Goal: Task Accomplishment & Management: Use online tool/utility

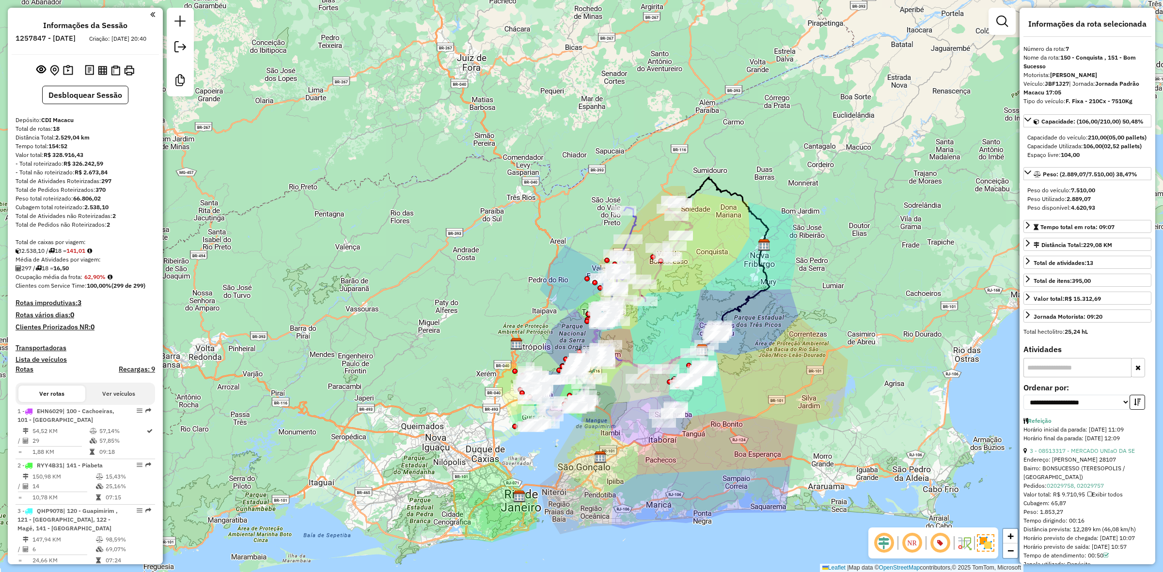
select select "**********"
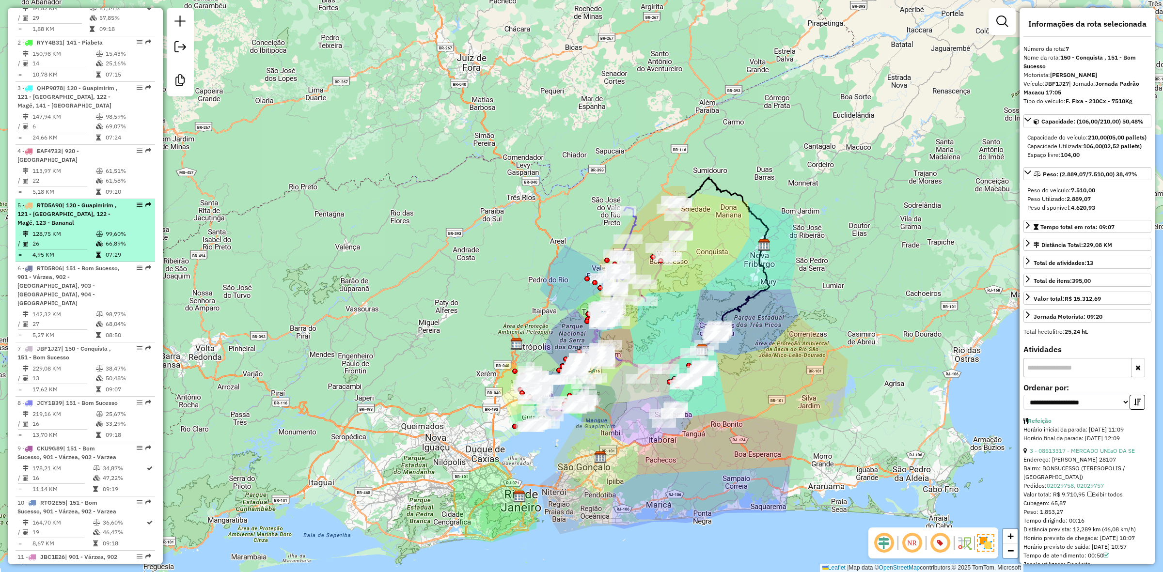
scroll to position [420, 0]
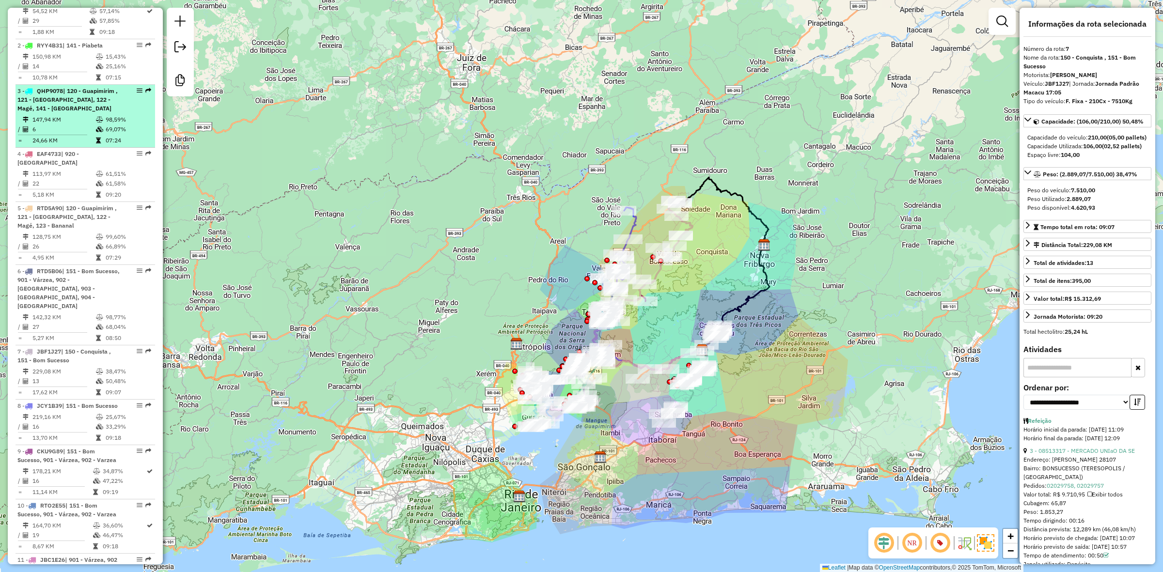
click at [69, 125] on td "147,94 KM" at bounding box center [63, 120] width 63 height 10
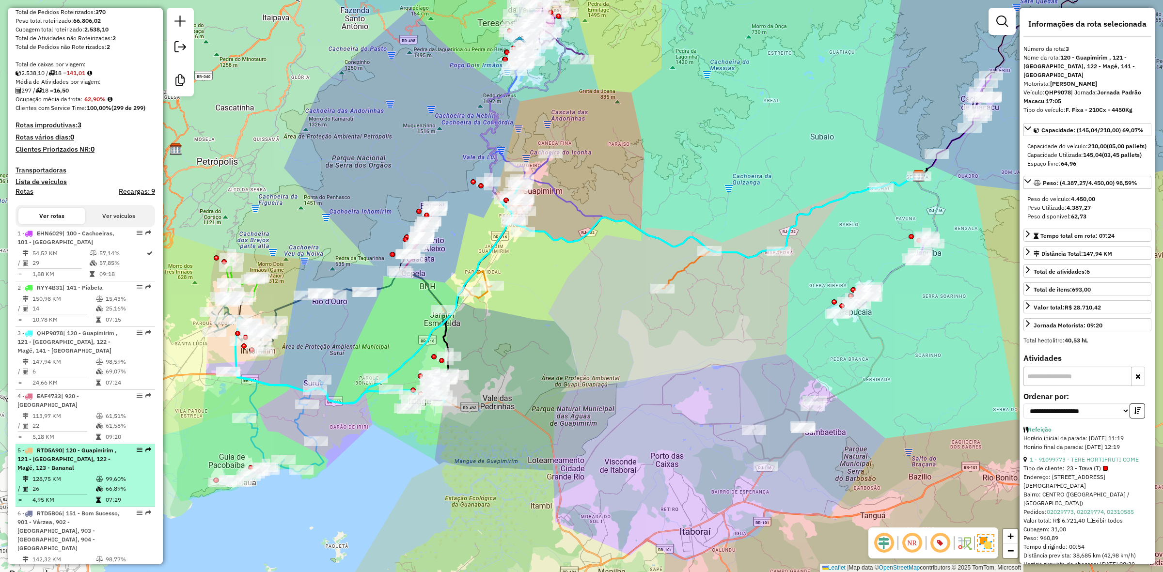
scroll to position [238, 0]
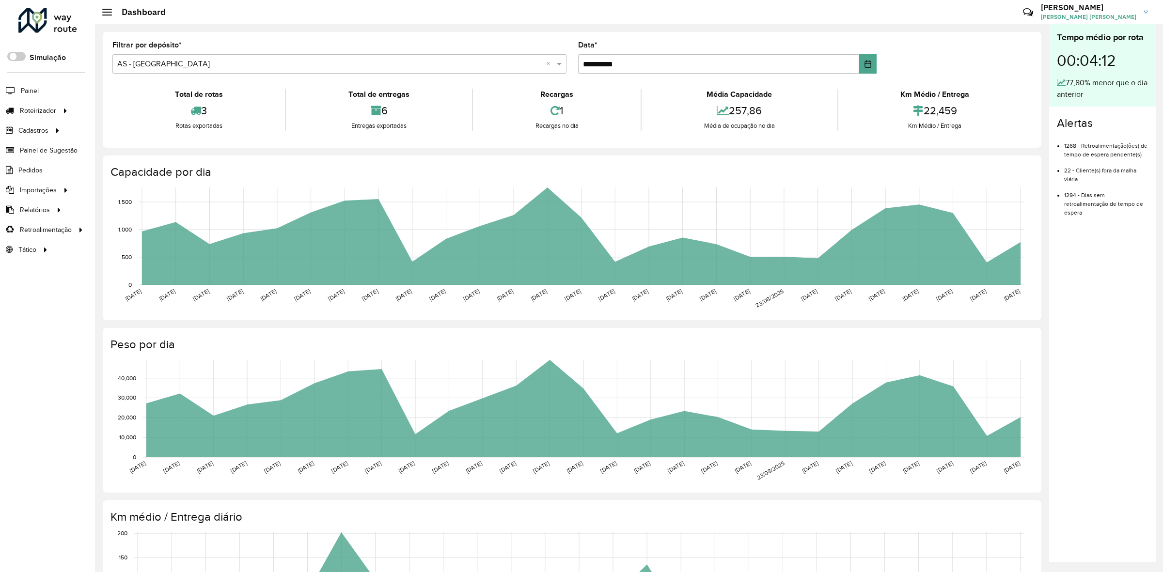
click at [178, 105] on div "3" at bounding box center [199, 110] width 168 height 21
click at [141, 105] on link "Entregas" at bounding box center [161, 110] width 119 height 19
click at [120, 110] on span "Entregas" at bounding box center [124, 111] width 28 height 10
click at [110, 110] on span "Entregas" at bounding box center [124, 111] width 28 height 10
click at [126, 114] on span "Entregas" at bounding box center [124, 111] width 28 height 10
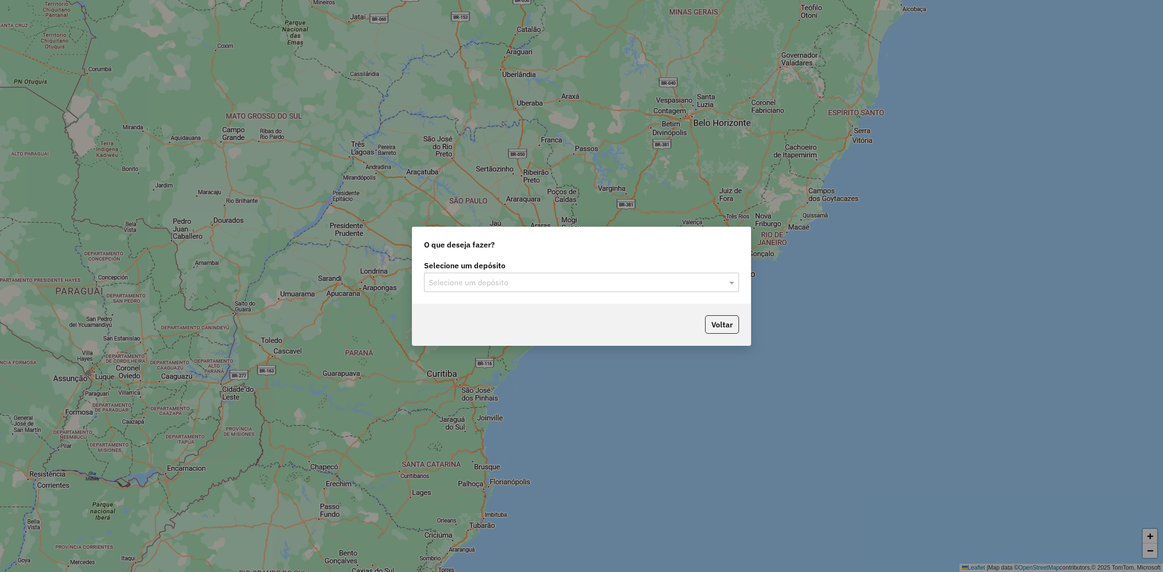
click at [488, 287] on input "text" at bounding box center [572, 283] width 286 height 12
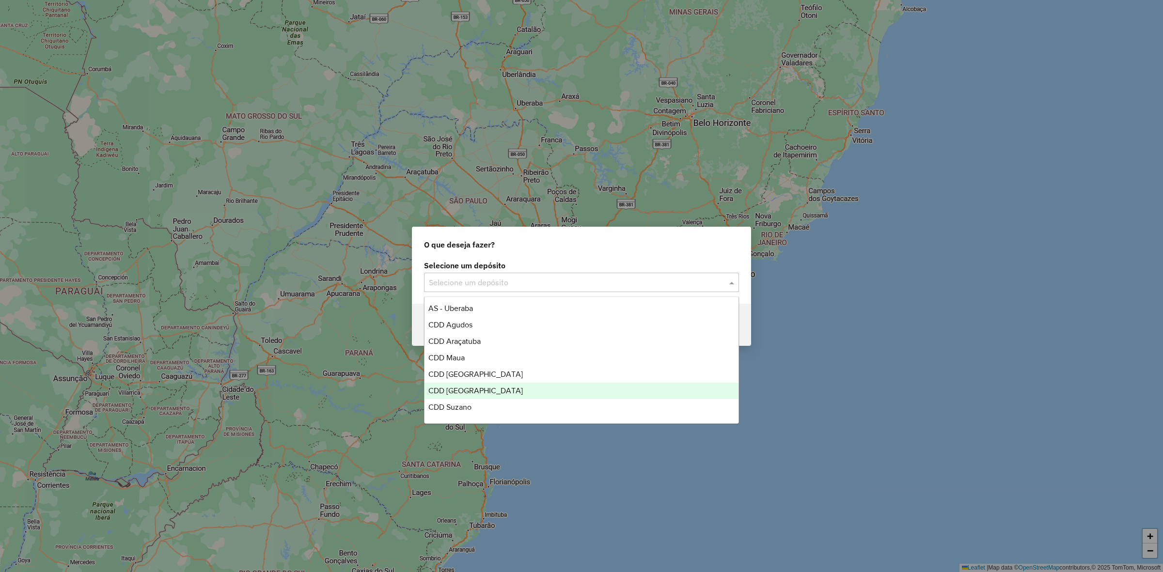
scroll to position [97, 0]
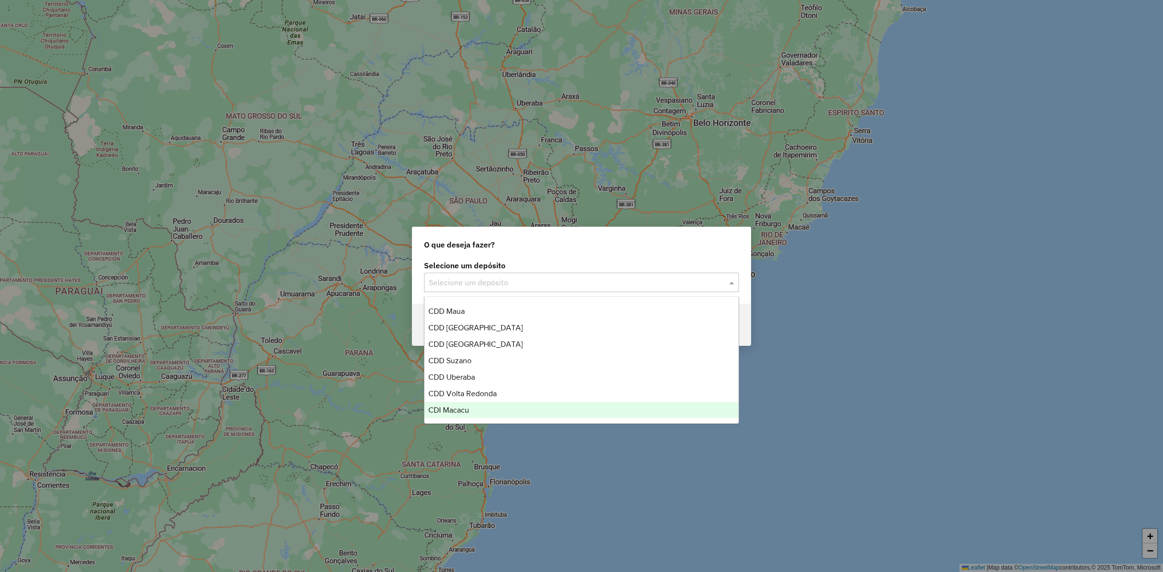
click at [474, 409] on div "CDI Macacu" at bounding box center [581, 410] width 314 height 16
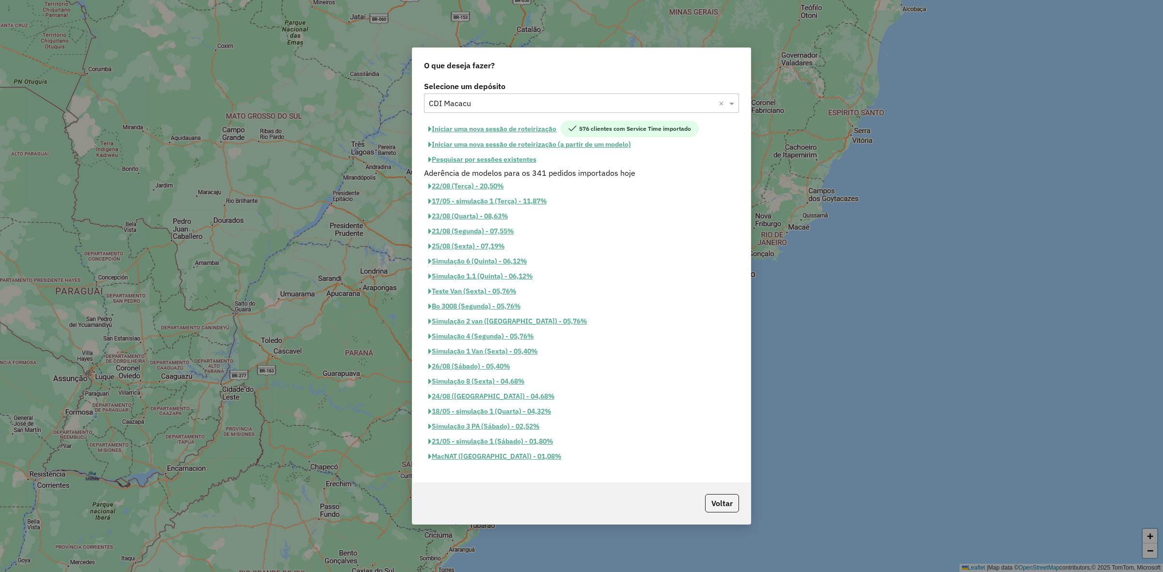
click at [521, 126] on button "Iniciar uma nova sessão de roteirização" at bounding box center [492, 129] width 137 height 16
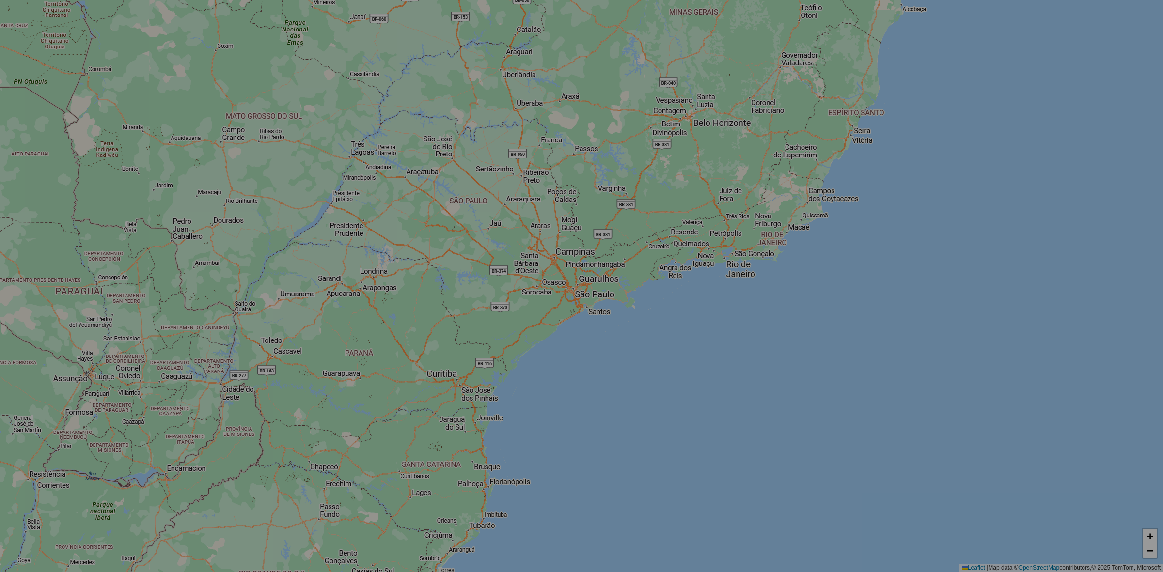
select select "*"
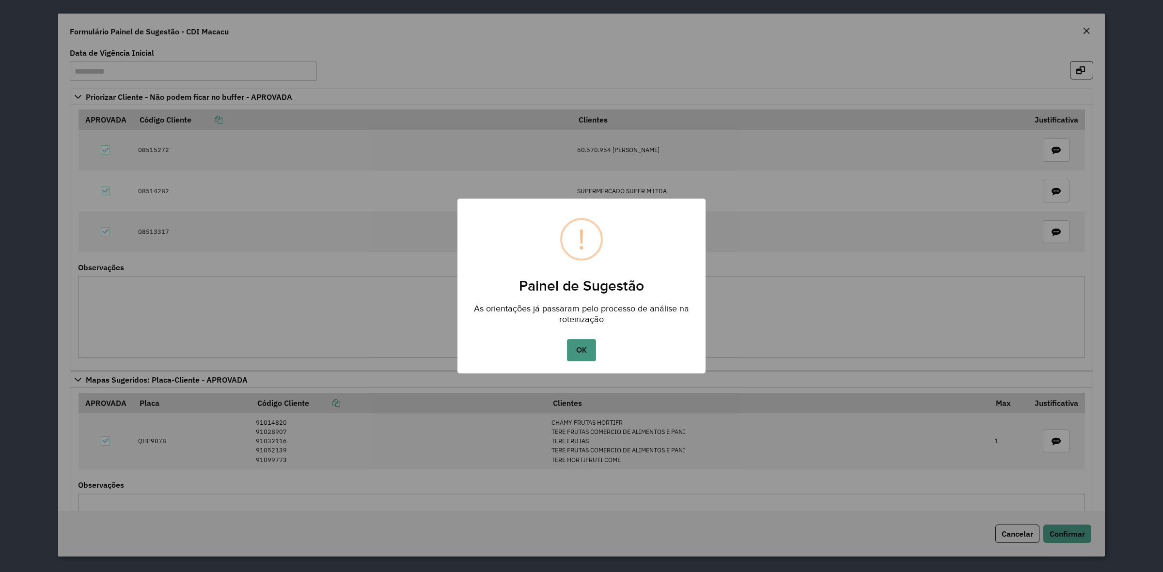
click at [592, 353] on button "OK" at bounding box center [581, 350] width 29 height 22
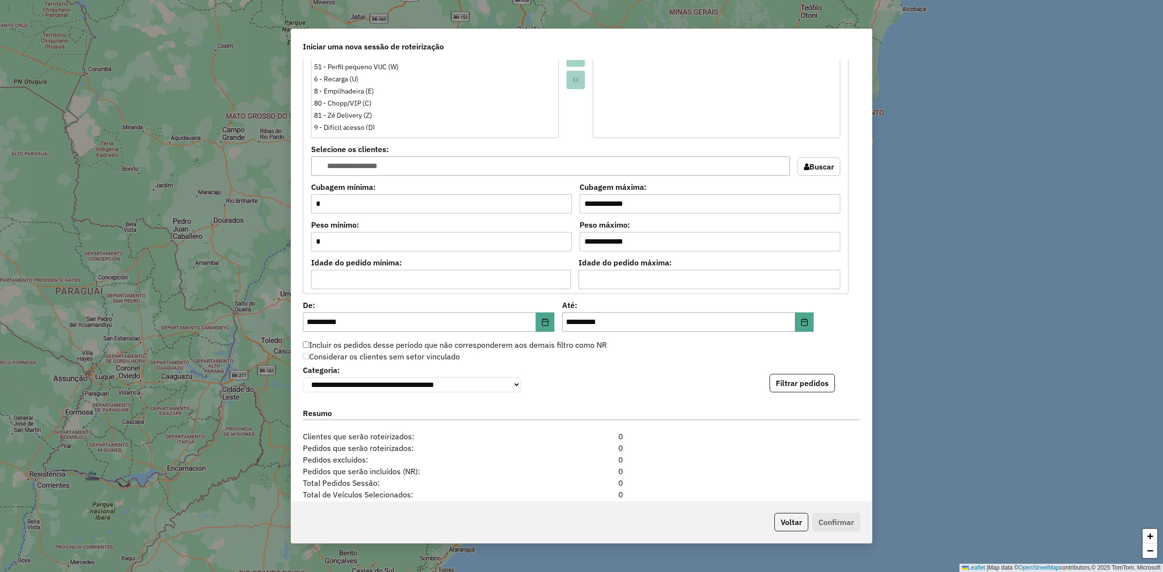
scroll to position [848, 0]
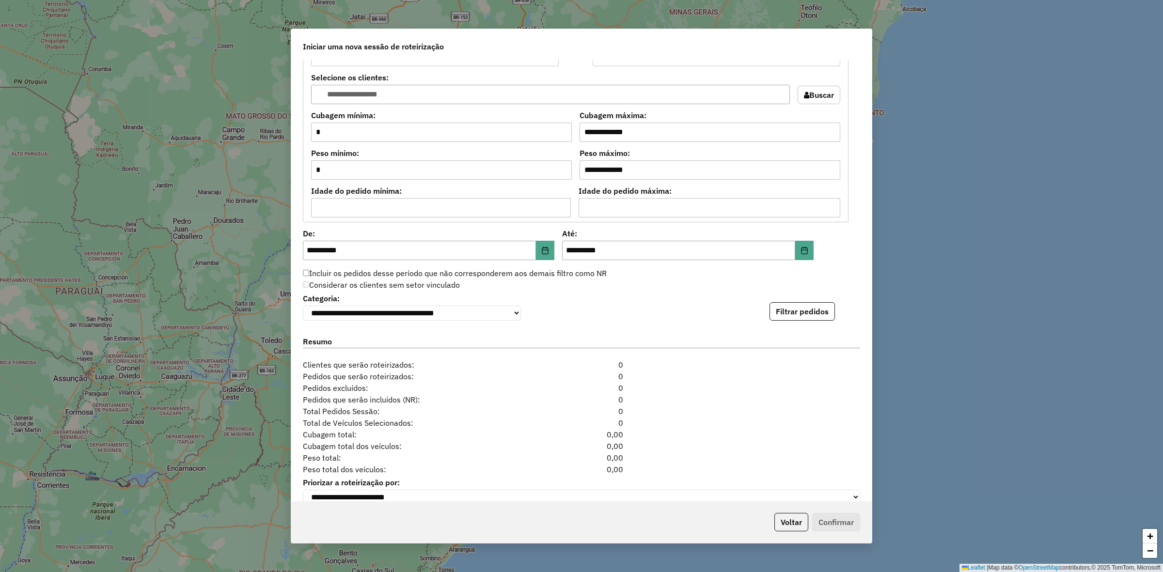
click at [820, 325] on div "**********" at bounding box center [581, 280] width 580 height 441
click at [819, 321] on button "Filtrar pedidos" at bounding box center [801, 311] width 65 height 18
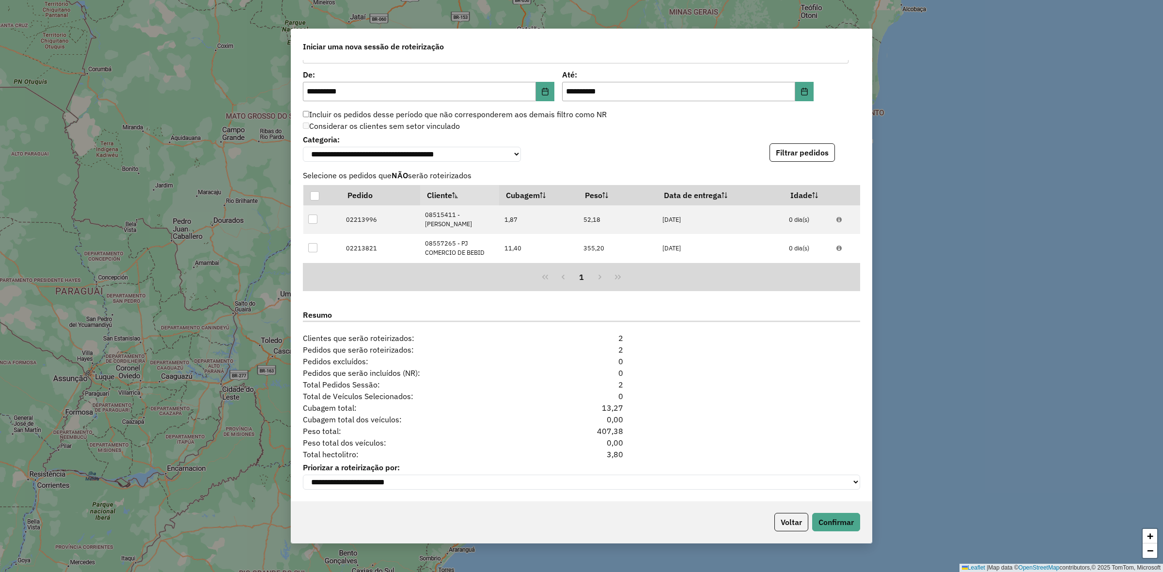
scroll to position [1014, 0]
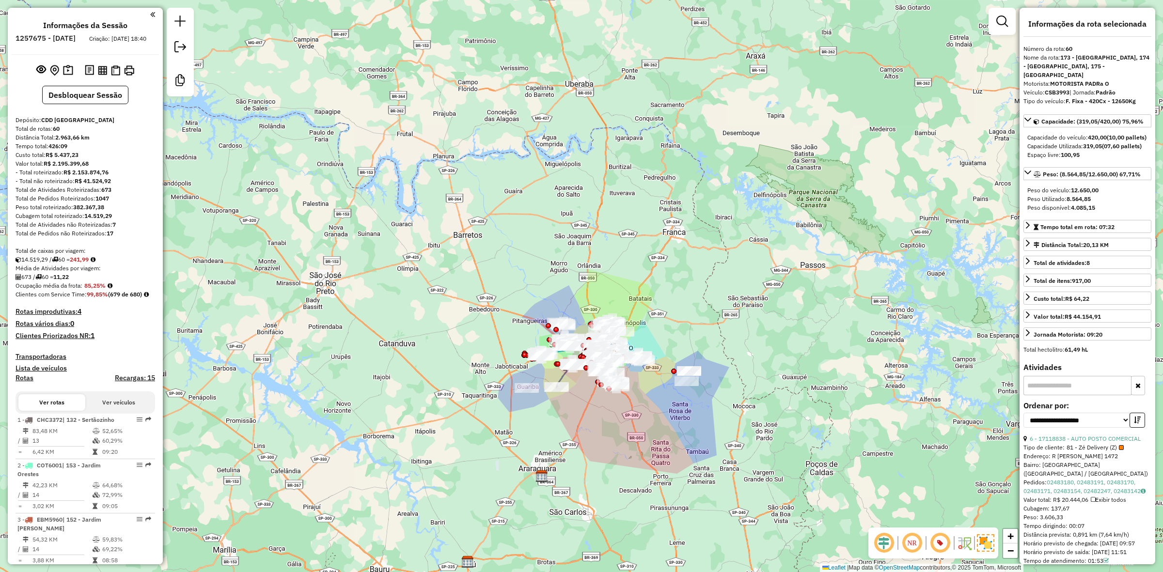
select select "**********"
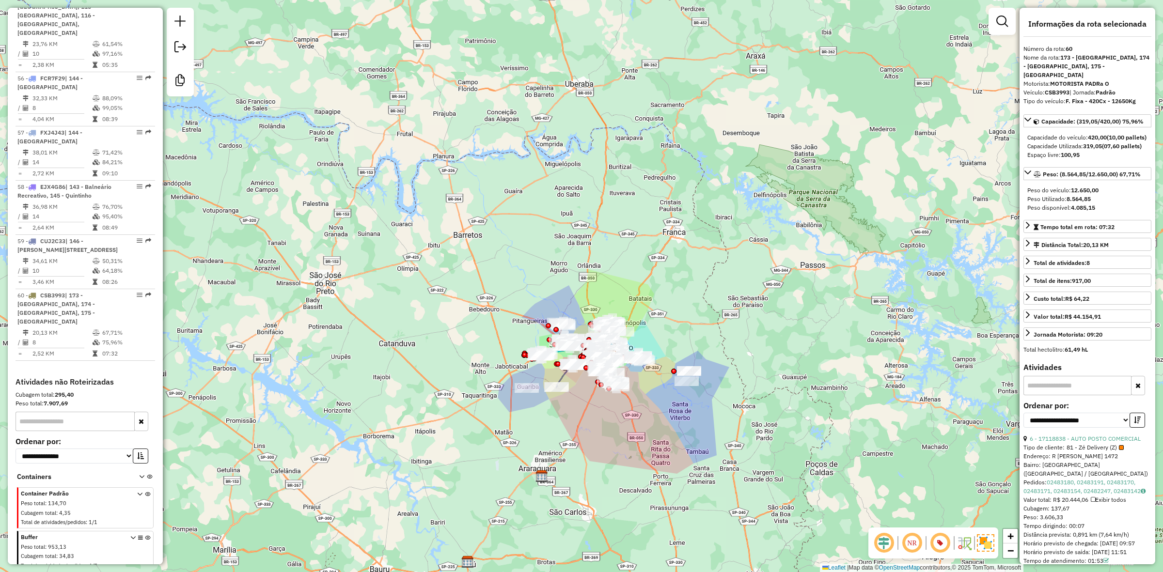
scroll to position [3470, 0]
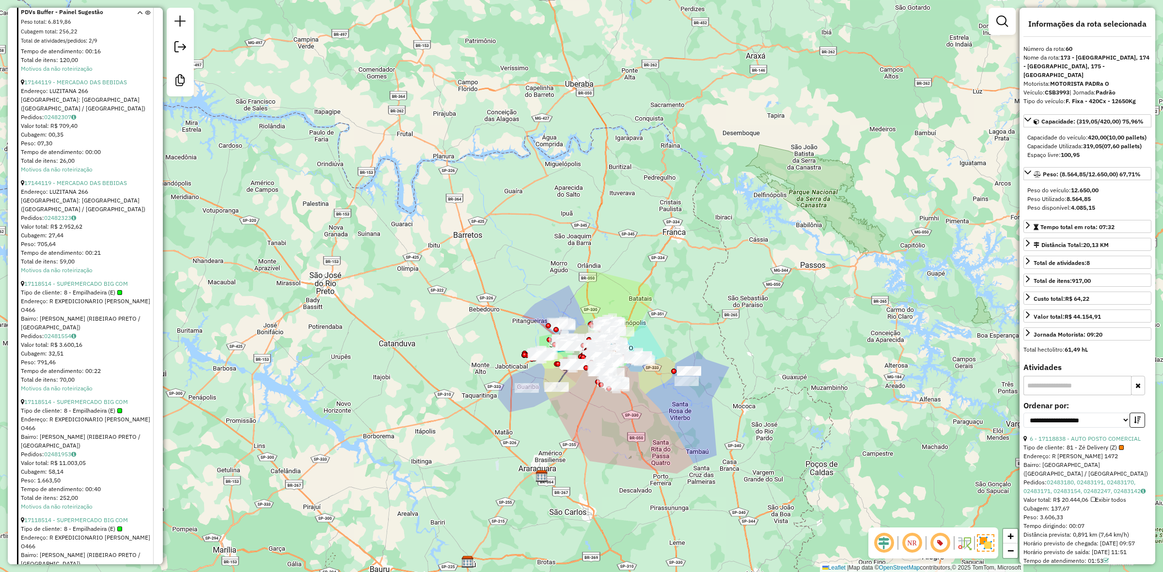
scroll to position [4414, 0]
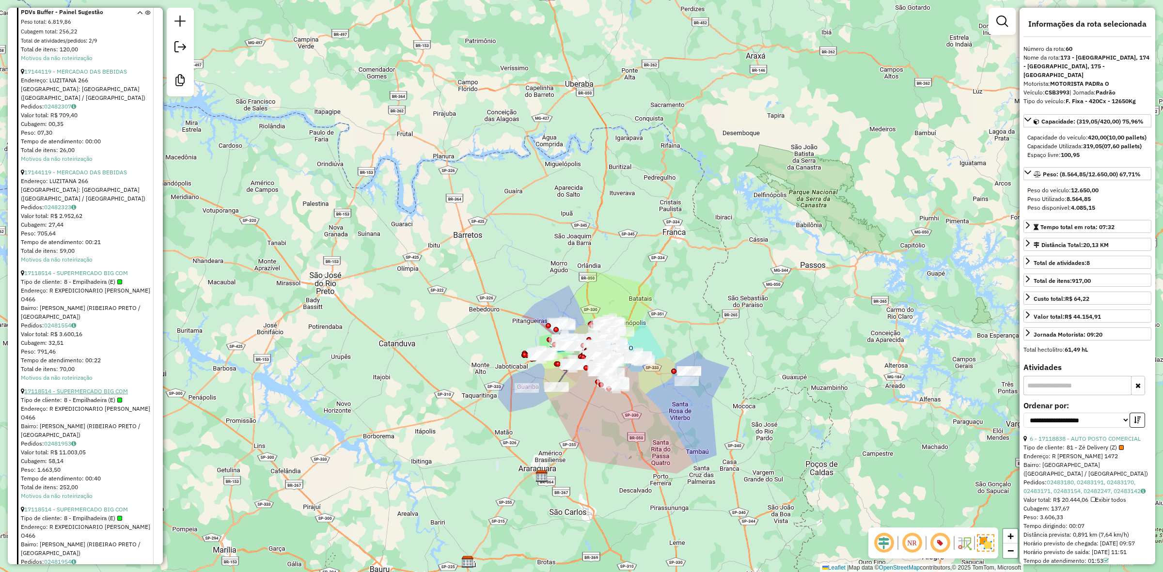
click at [102, 388] on link "17118514 - SUPERMERCADO BIG COM" at bounding box center [76, 391] width 104 height 7
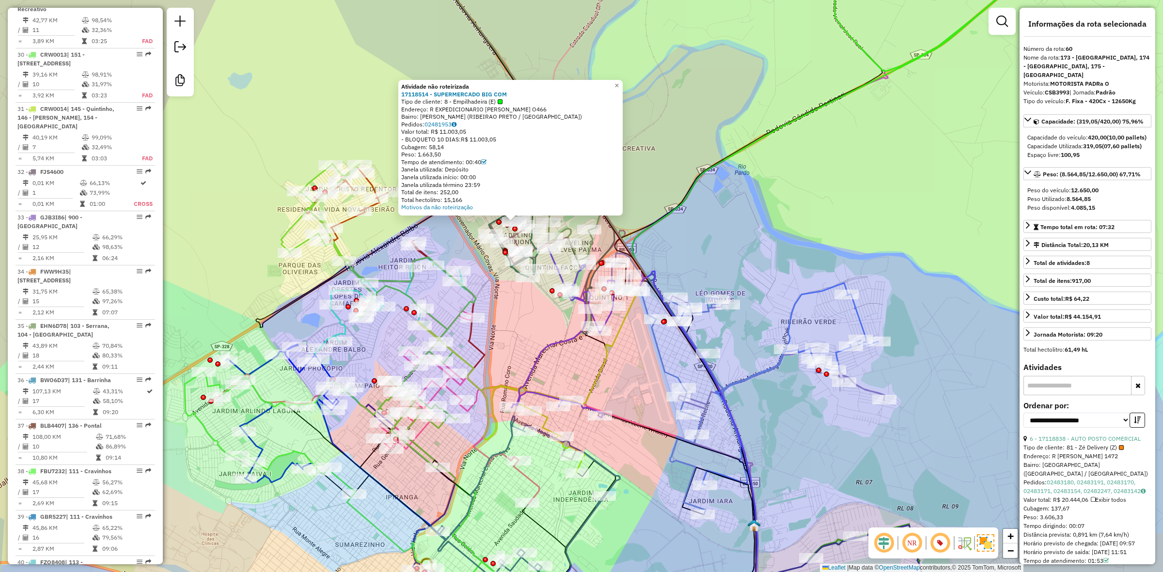
scroll to position [2052, 0]
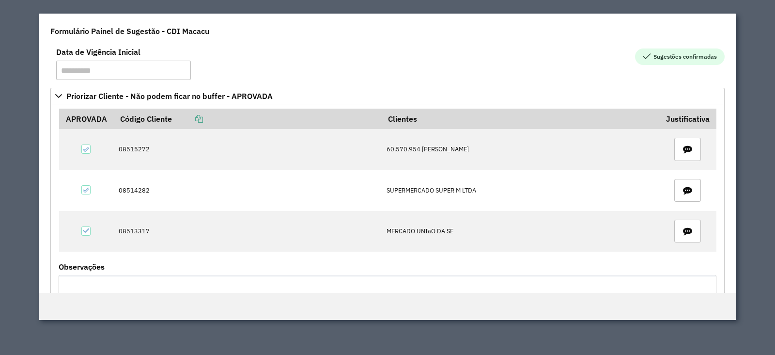
scroll to position [306, 0]
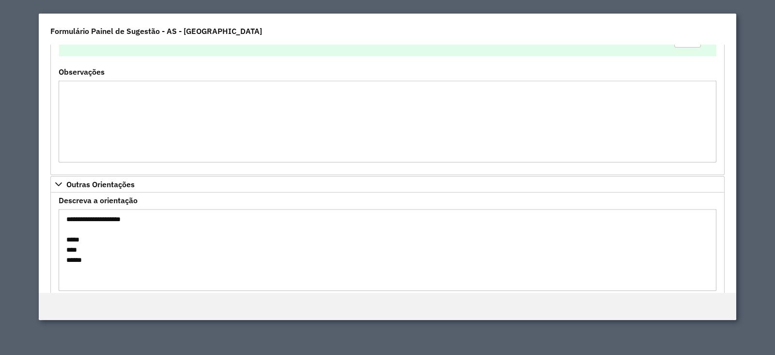
scroll to position [137, 0]
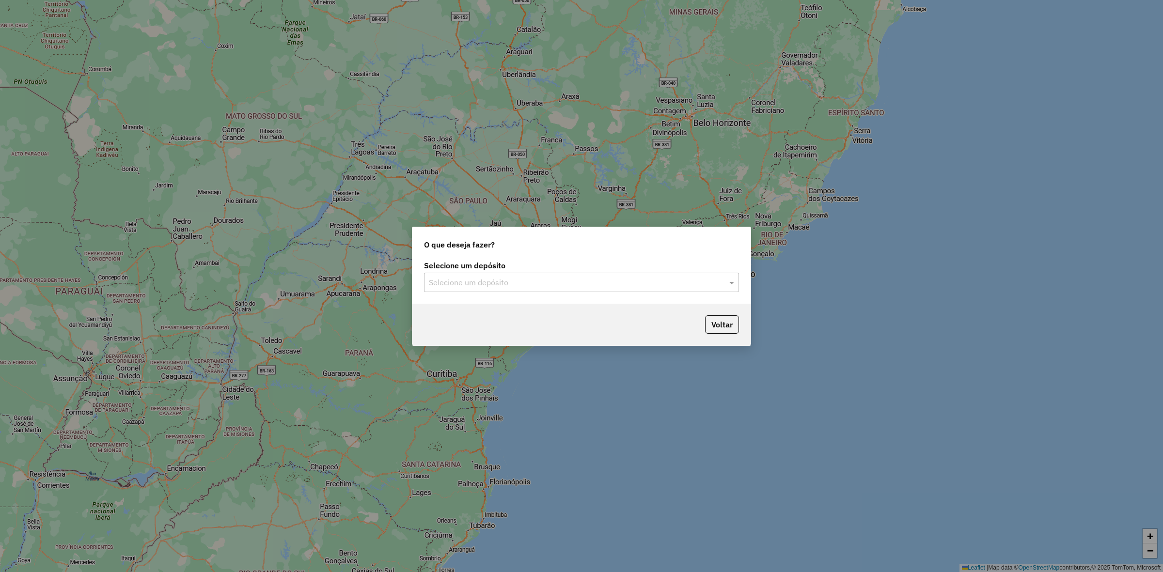
click at [529, 274] on div "Selecione um depósito" at bounding box center [581, 282] width 315 height 19
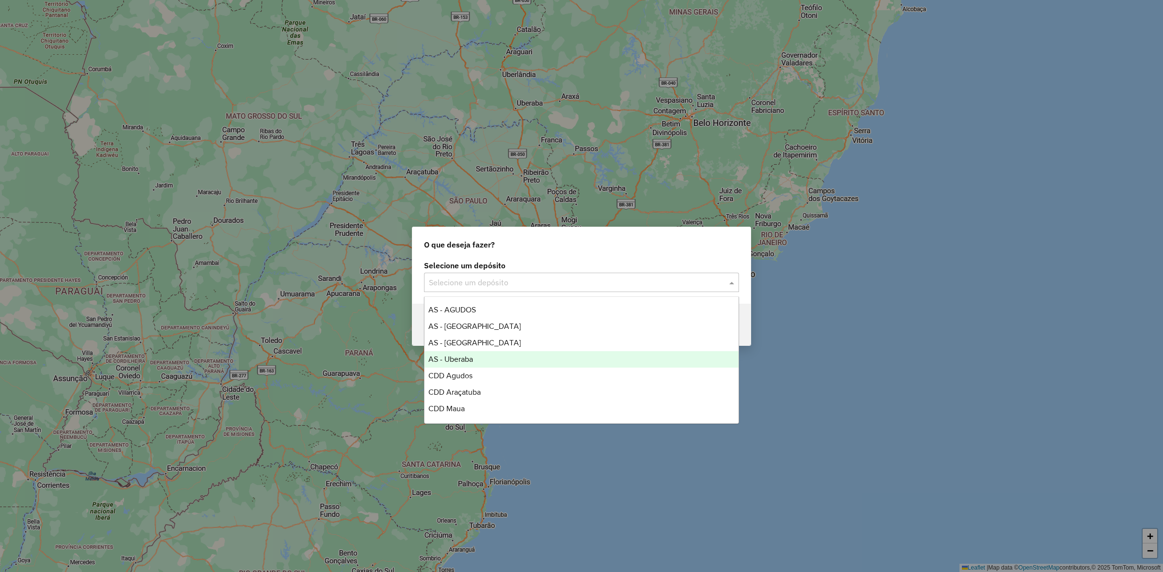
scroll to position [97, 0]
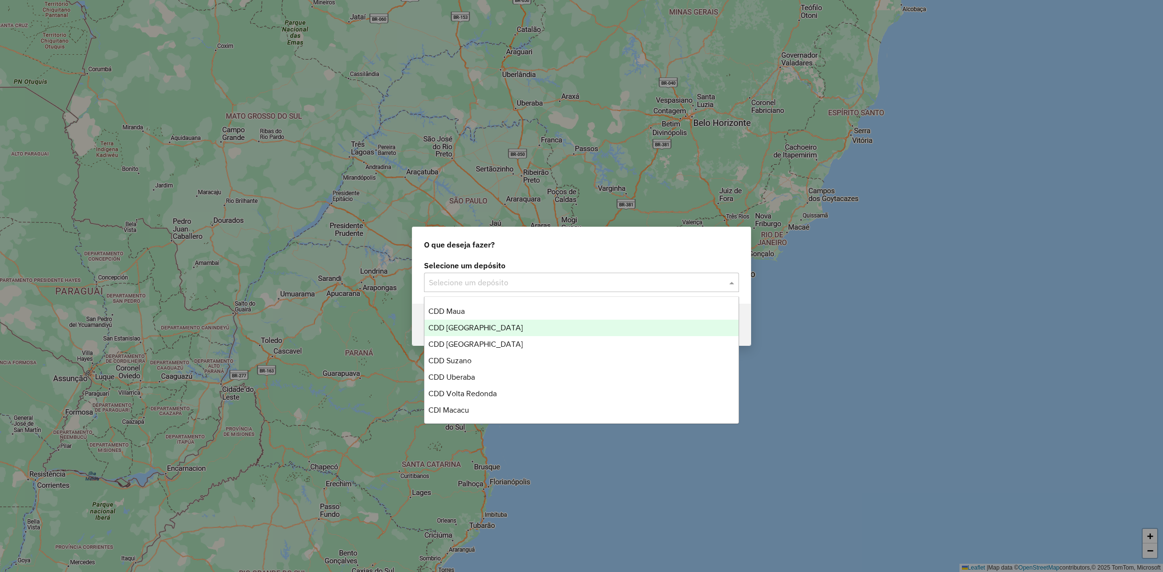
click at [485, 328] on span "CDD [GEOGRAPHIC_DATA]" at bounding box center [475, 328] width 94 height 8
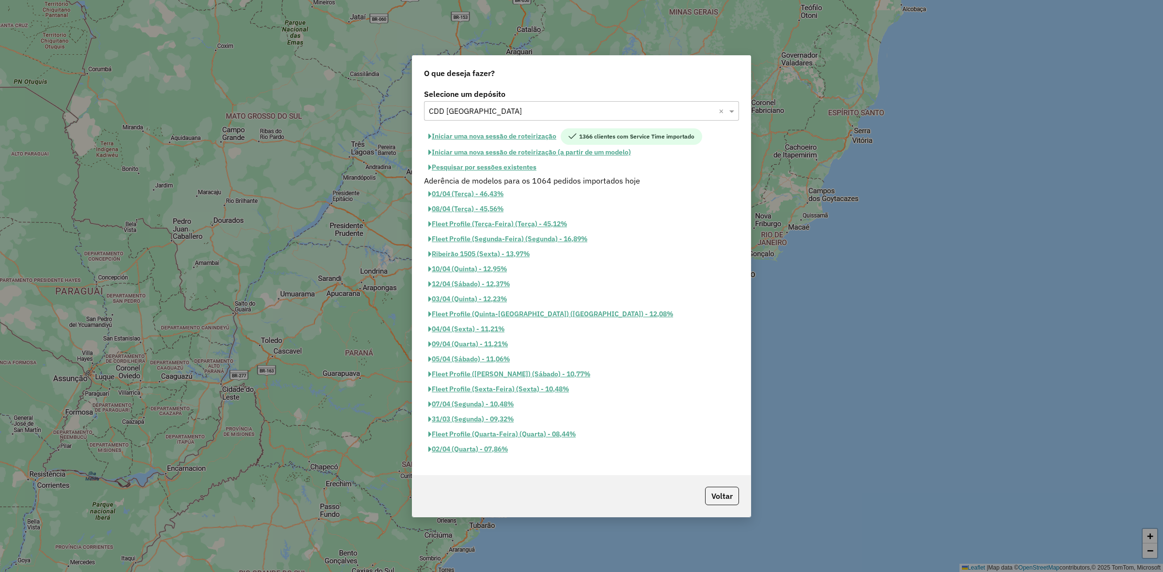
click at [513, 137] on button "Iniciar uma nova sessão de roteirização" at bounding box center [492, 136] width 137 height 16
select select "*"
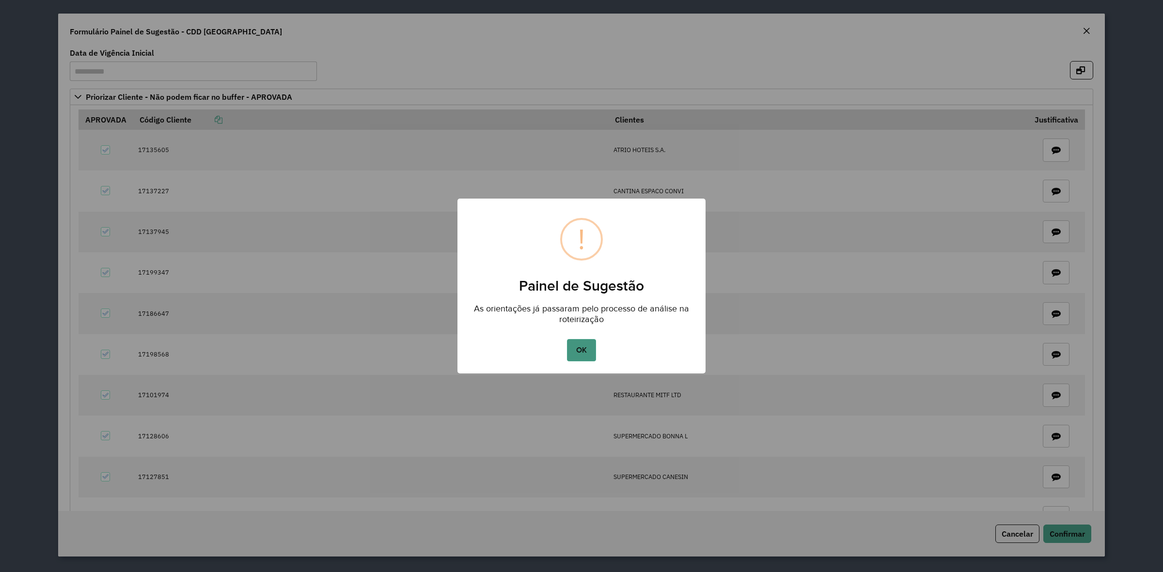
click at [582, 354] on button "OK" at bounding box center [581, 350] width 29 height 22
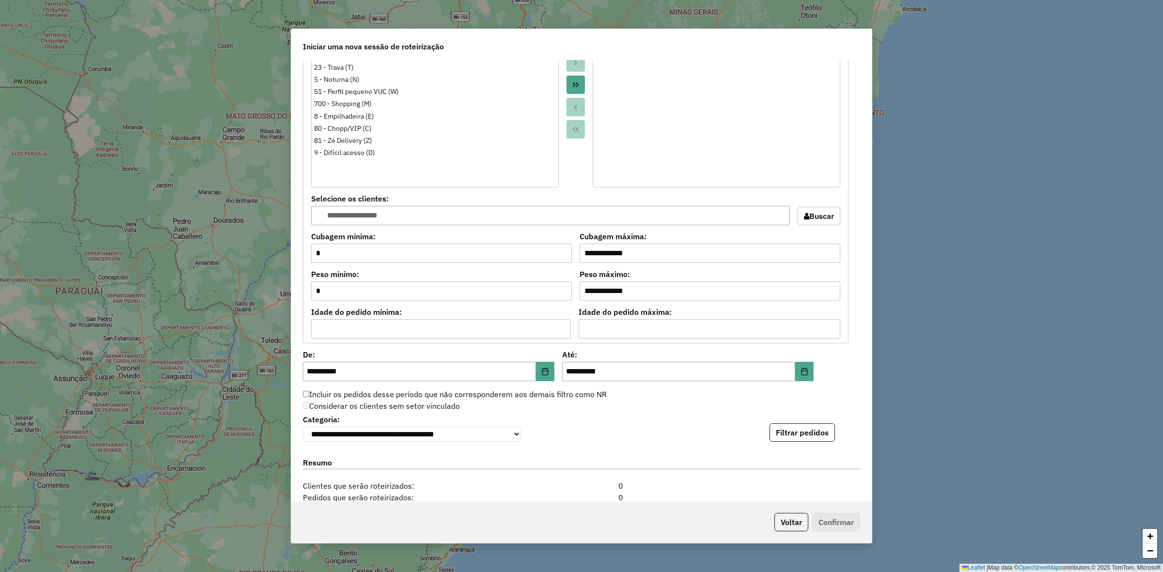
scroll to position [870, 0]
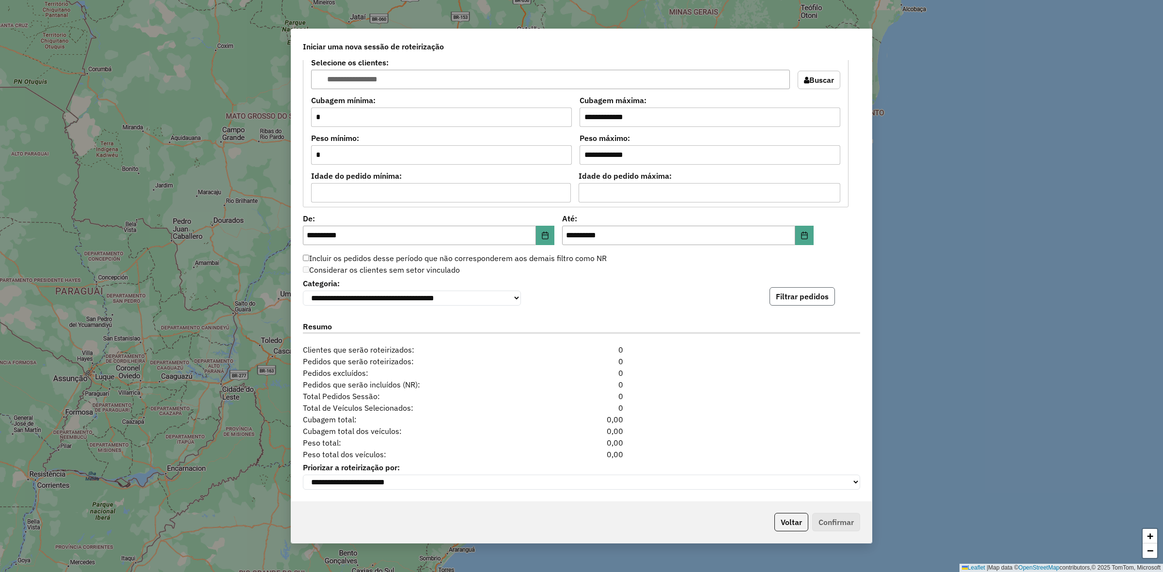
click at [813, 301] on button "Filtrar pedidos" at bounding box center [801, 296] width 65 height 18
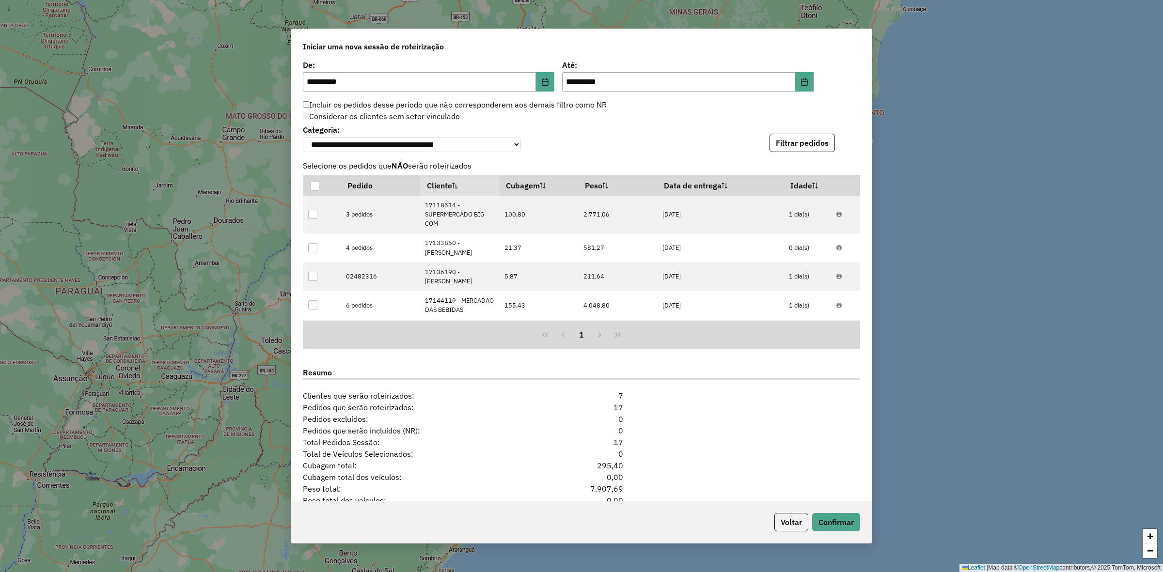
scroll to position [1081, 0]
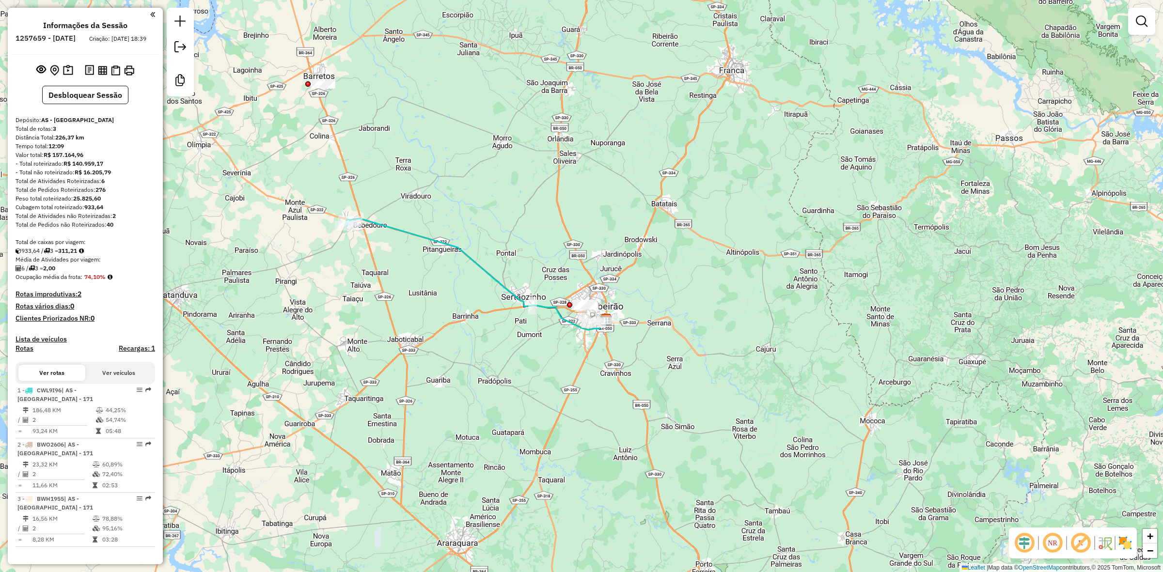
scroll to position [158, 0]
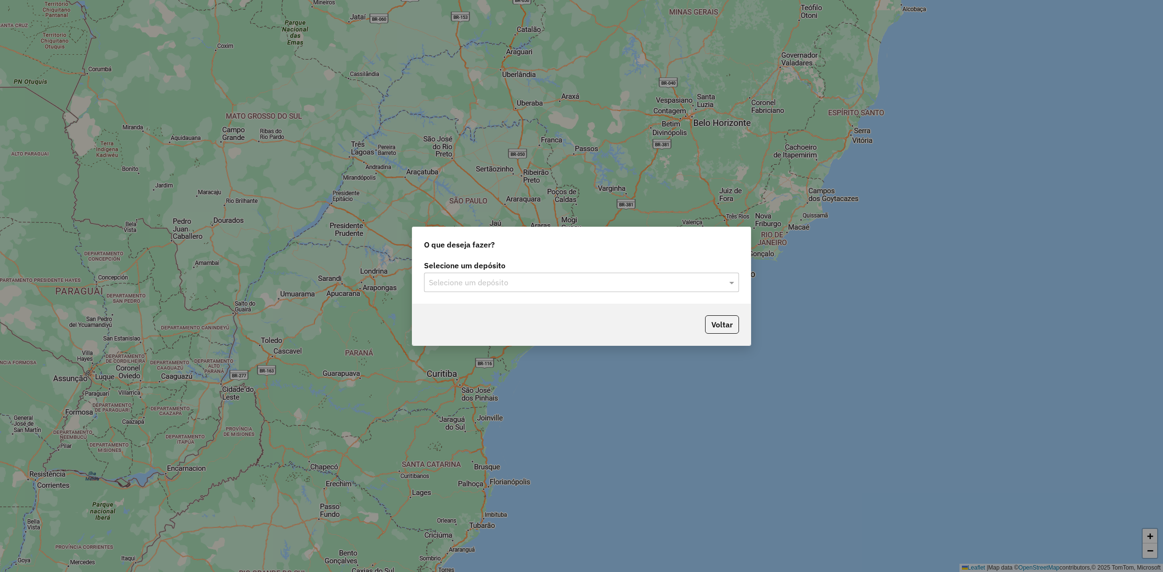
click at [520, 282] on input "text" at bounding box center [572, 283] width 286 height 12
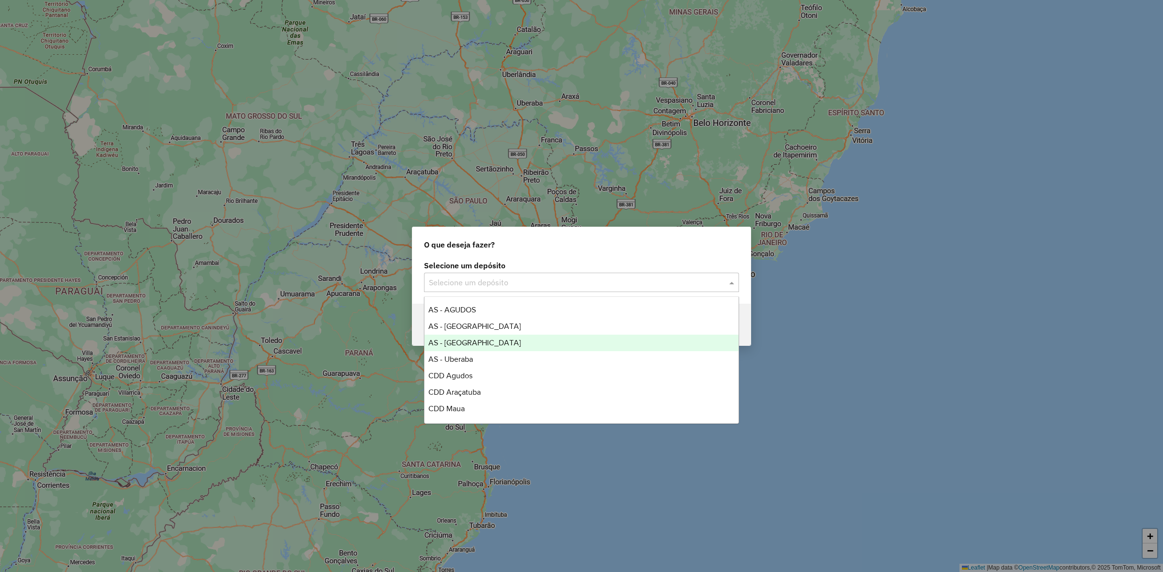
click at [489, 345] on span "AS - [GEOGRAPHIC_DATA]" at bounding box center [474, 343] width 93 height 8
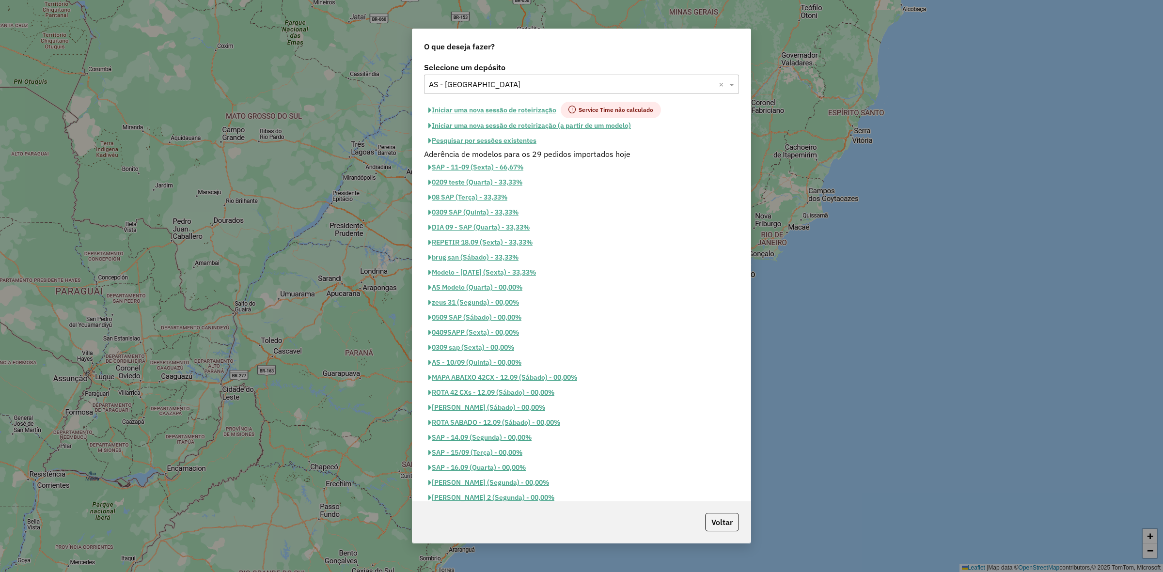
click at [503, 143] on button "Pesquisar por sessões existentes" at bounding box center [482, 140] width 117 height 15
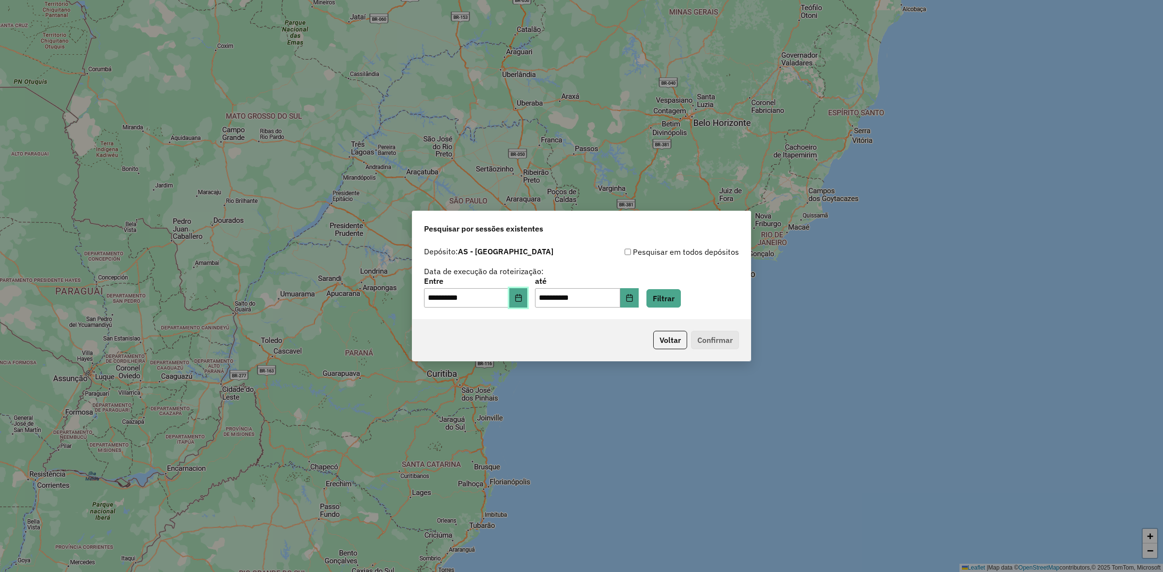
click at [521, 296] on icon "Choose Date" at bounding box center [518, 298] width 6 height 8
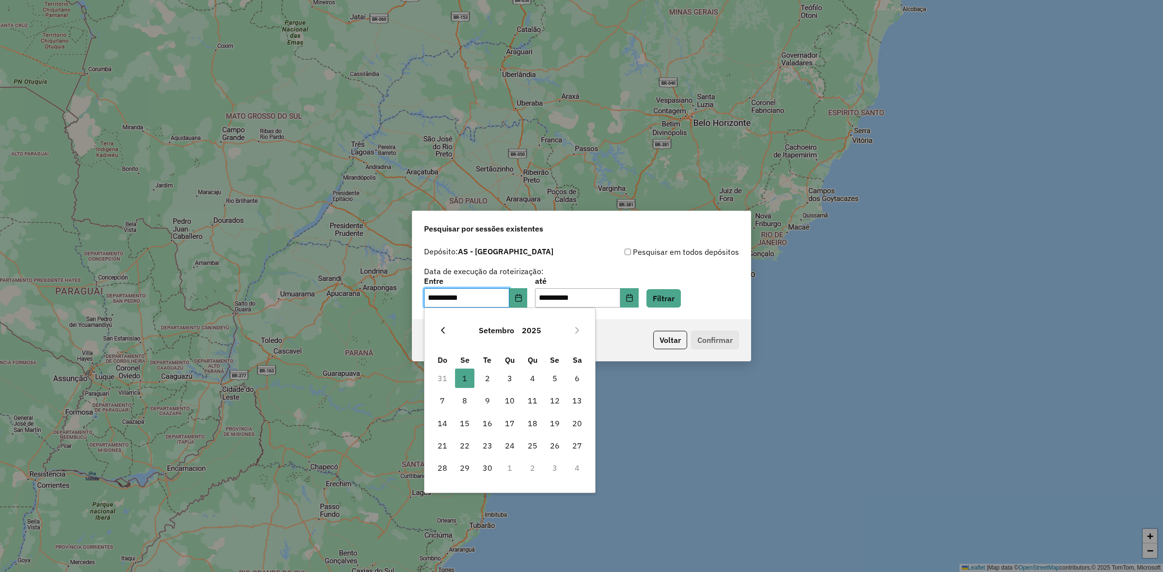
click at [442, 332] on icon "Previous Month" at bounding box center [443, 331] width 8 height 8
click at [553, 376] on span "1" at bounding box center [554, 378] width 19 height 19
type input "**********"
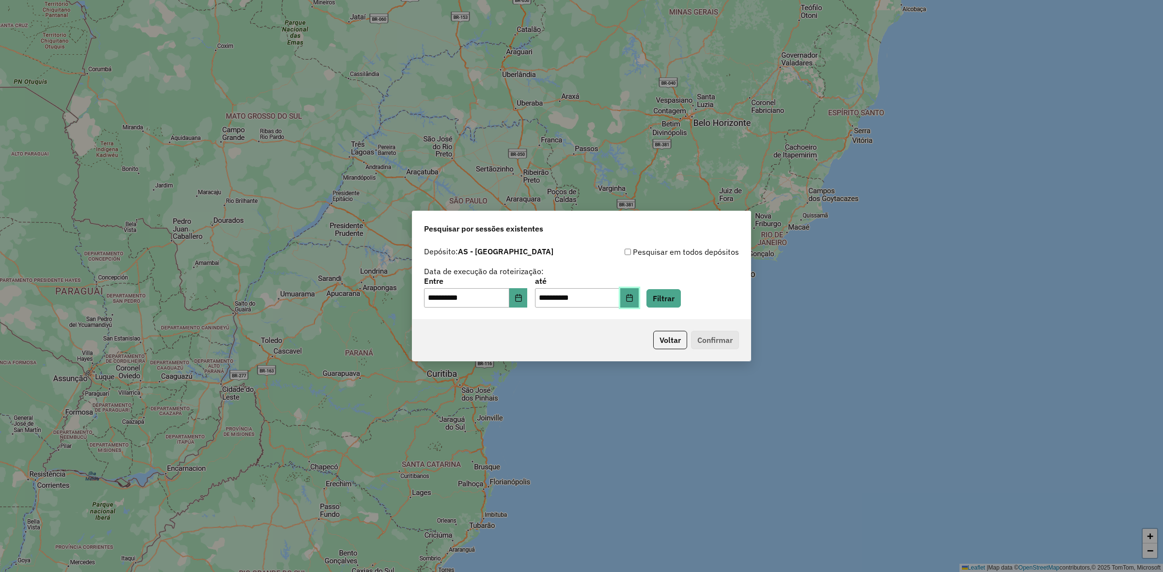
click at [639, 294] on button "Choose Date" at bounding box center [629, 297] width 18 height 19
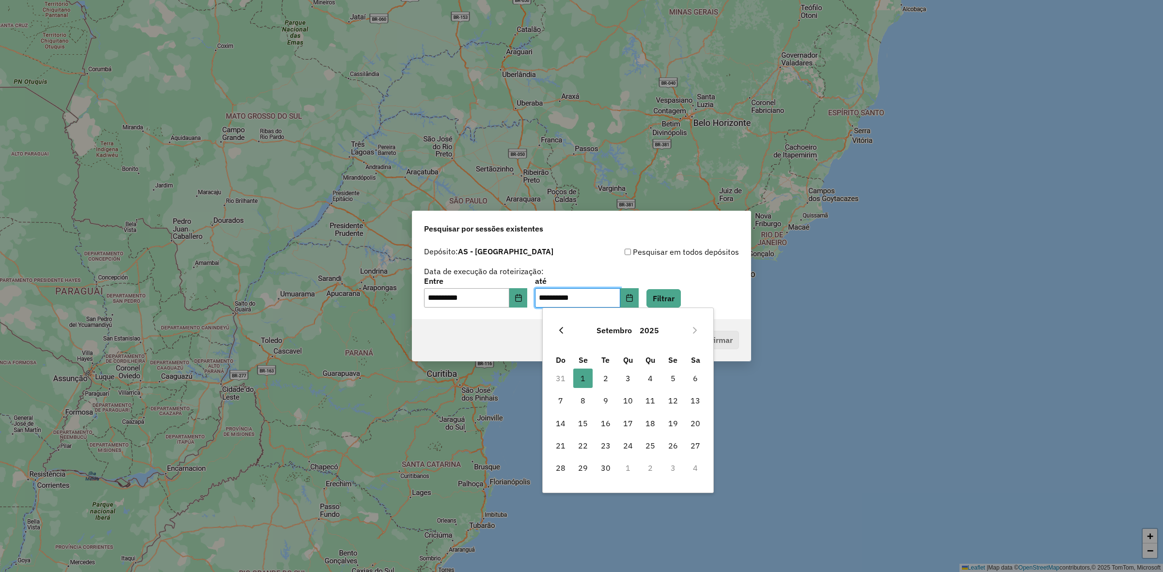
click at [564, 330] on icon "Previous Month" at bounding box center [561, 331] width 8 height 8
click at [565, 491] on span "31" at bounding box center [560, 490] width 19 height 19
type input "**********"
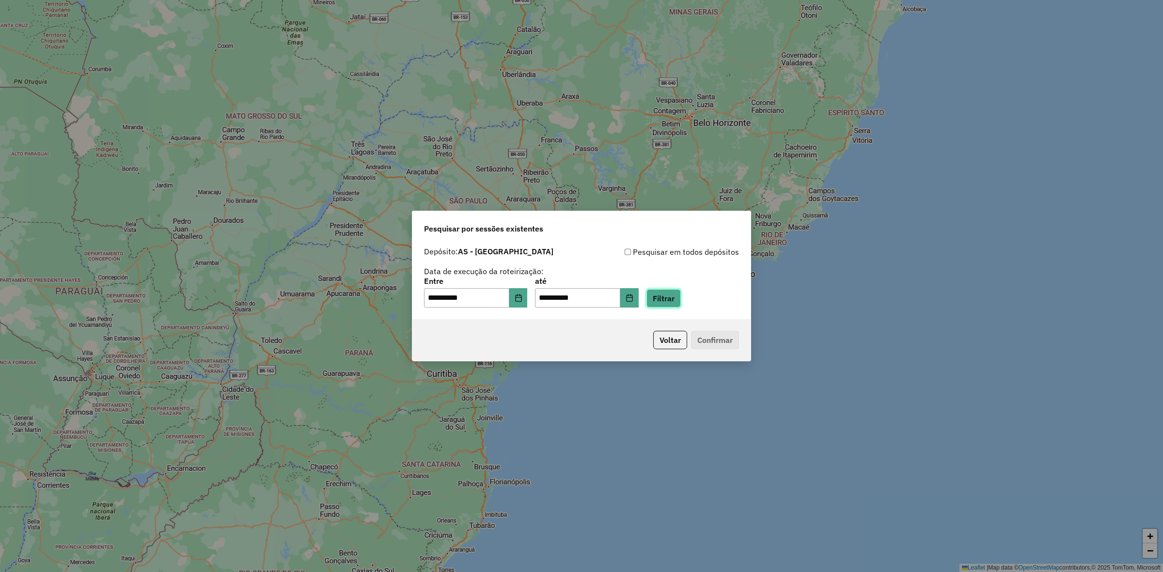
click at [676, 299] on button "Filtrar" at bounding box center [663, 298] width 34 height 18
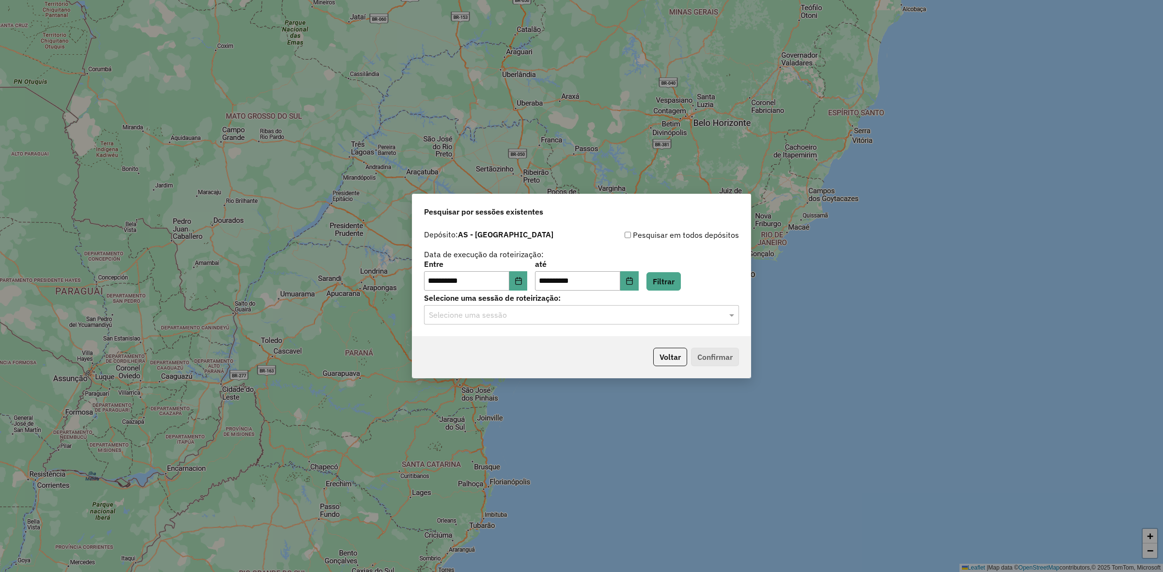
click at [458, 313] on input "text" at bounding box center [572, 316] width 286 height 12
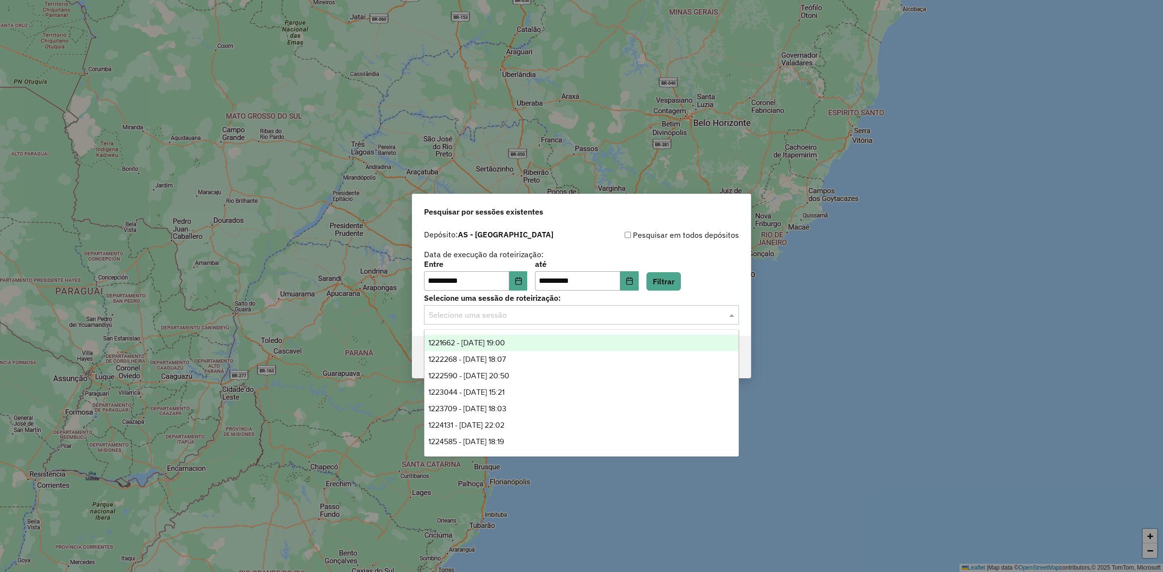
click at [471, 345] on span "1221662 - 01/08/2025 19:00" at bounding box center [466, 343] width 77 height 8
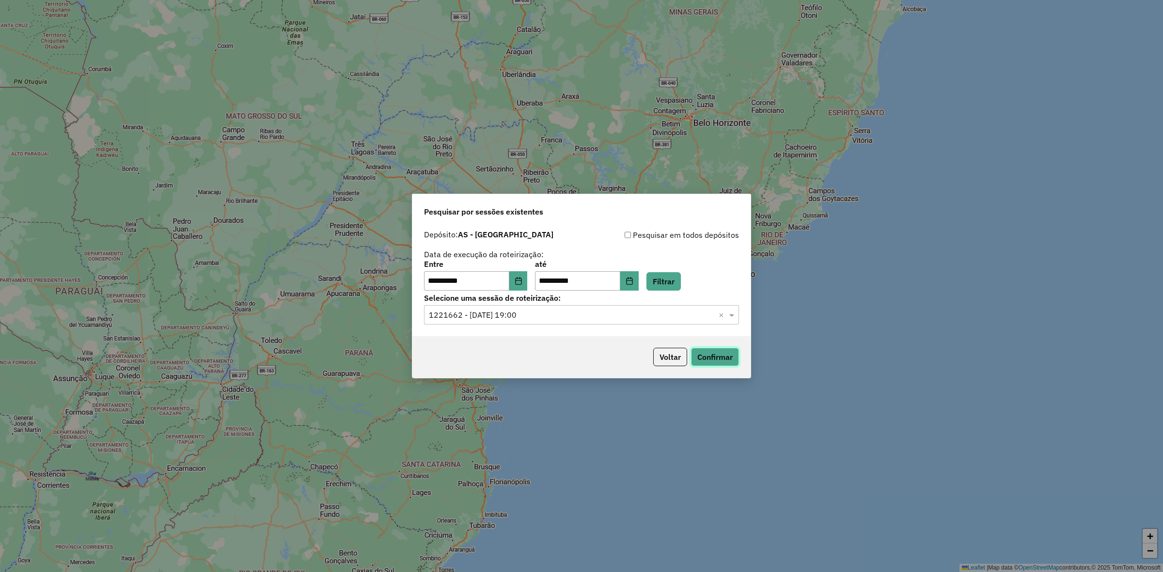
click at [720, 364] on button "Confirmar" at bounding box center [715, 357] width 48 height 18
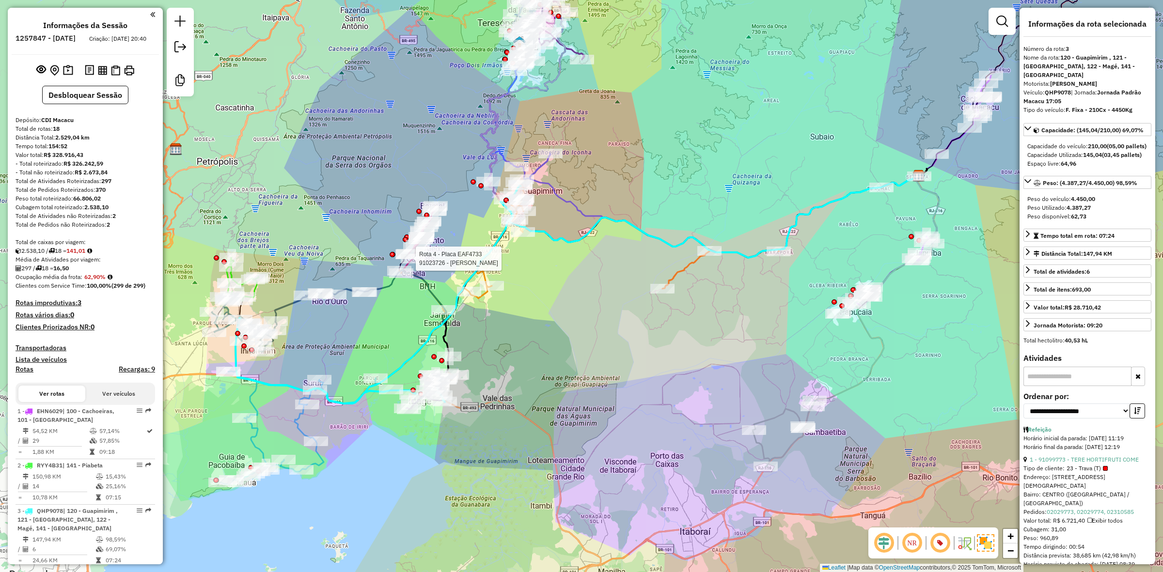
select select "**********"
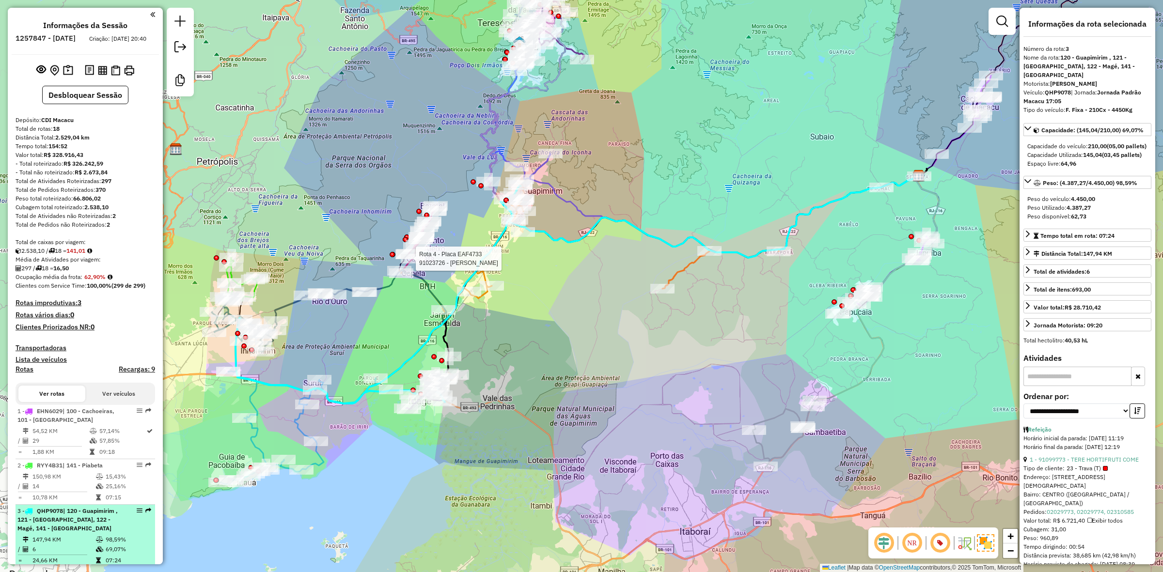
scroll to position [238, 0]
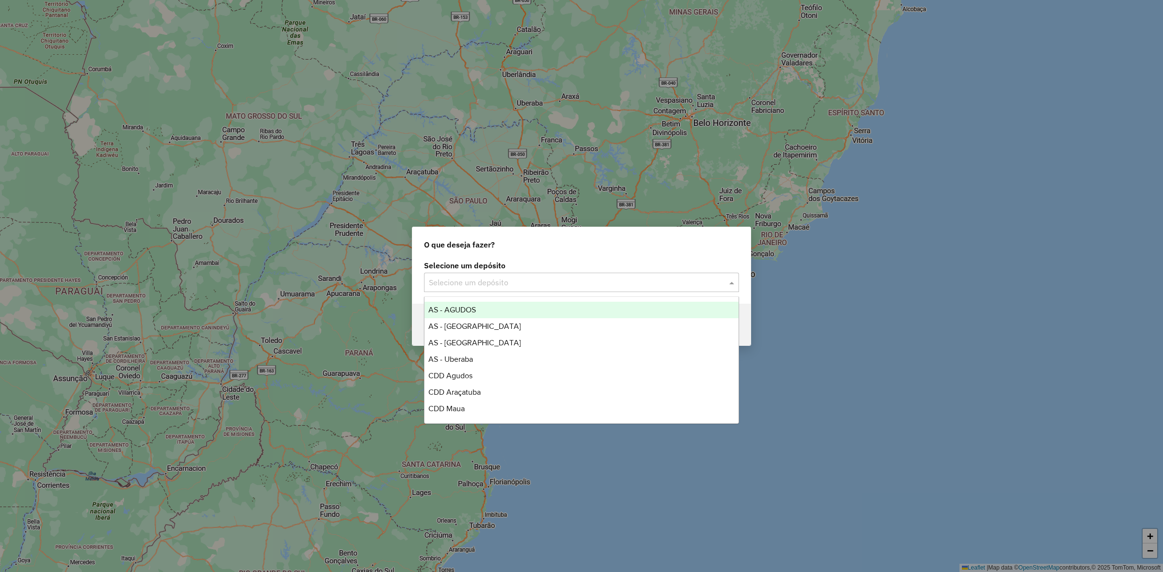
click at [510, 285] on input "text" at bounding box center [572, 283] width 286 height 12
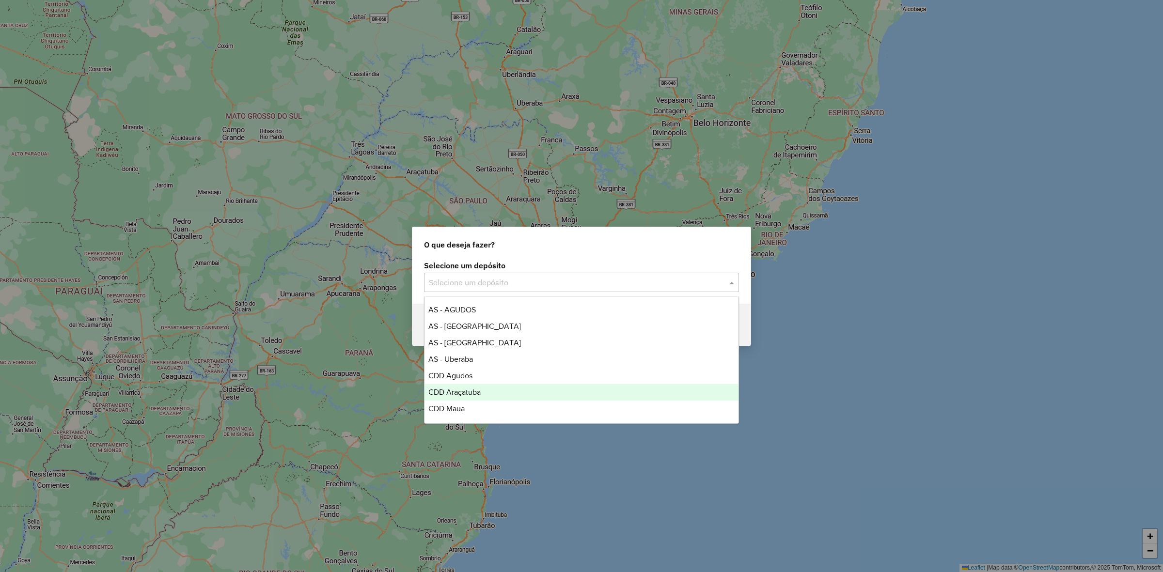
scroll to position [97, 0]
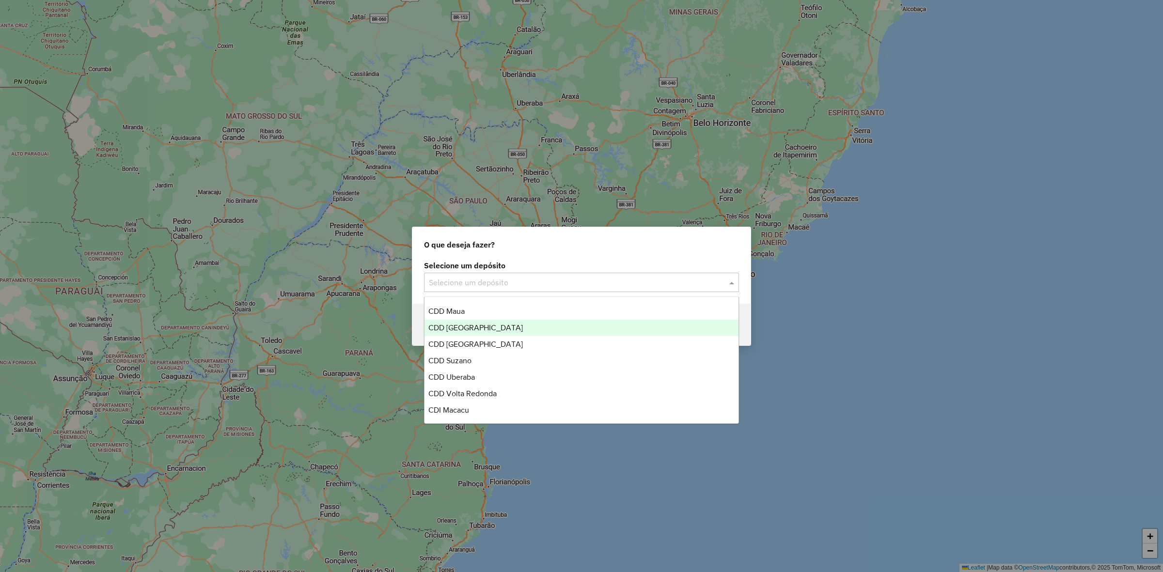
click at [485, 328] on span "CDD [GEOGRAPHIC_DATA]" at bounding box center [475, 328] width 94 height 8
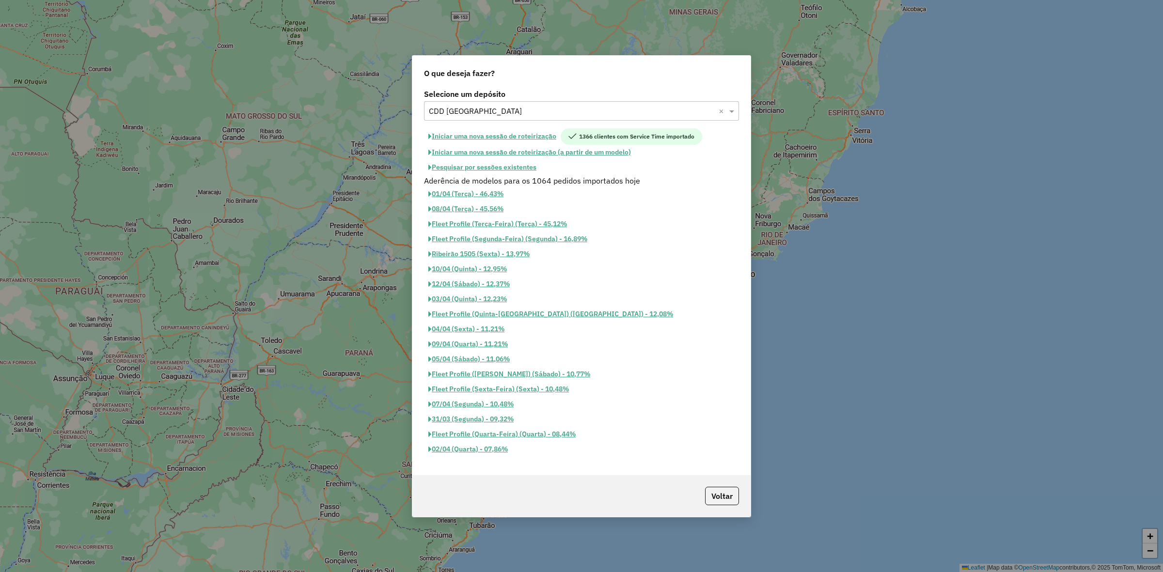
click at [512, 167] on button "Pesquisar por sessões existentes" at bounding box center [482, 167] width 117 height 15
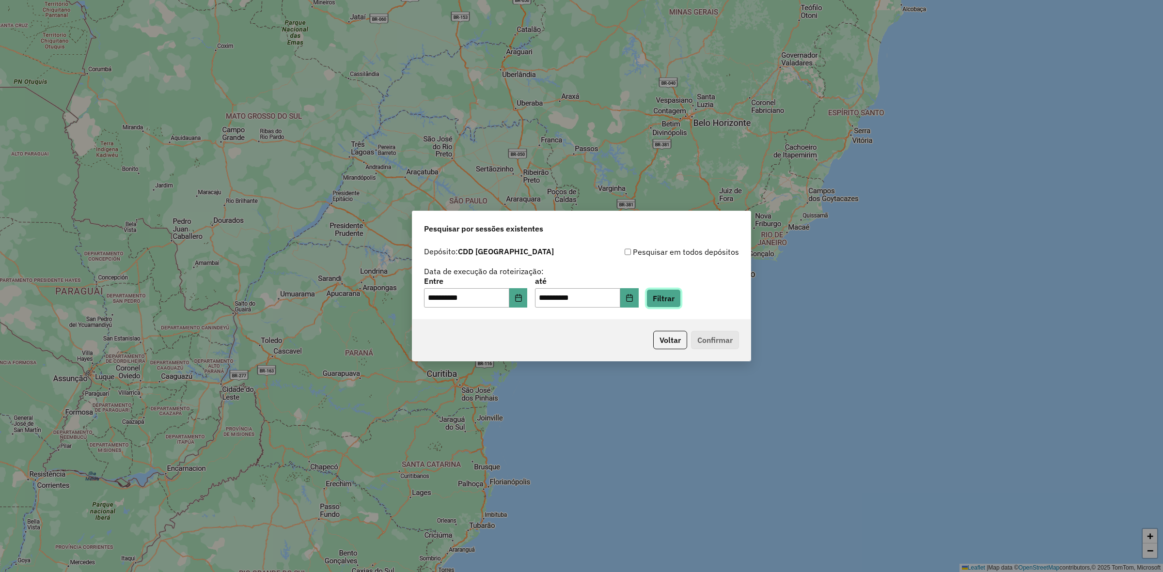
click at [681, 296] on button "Filtrar" at bounding box center [663, 298] width 34 height 18
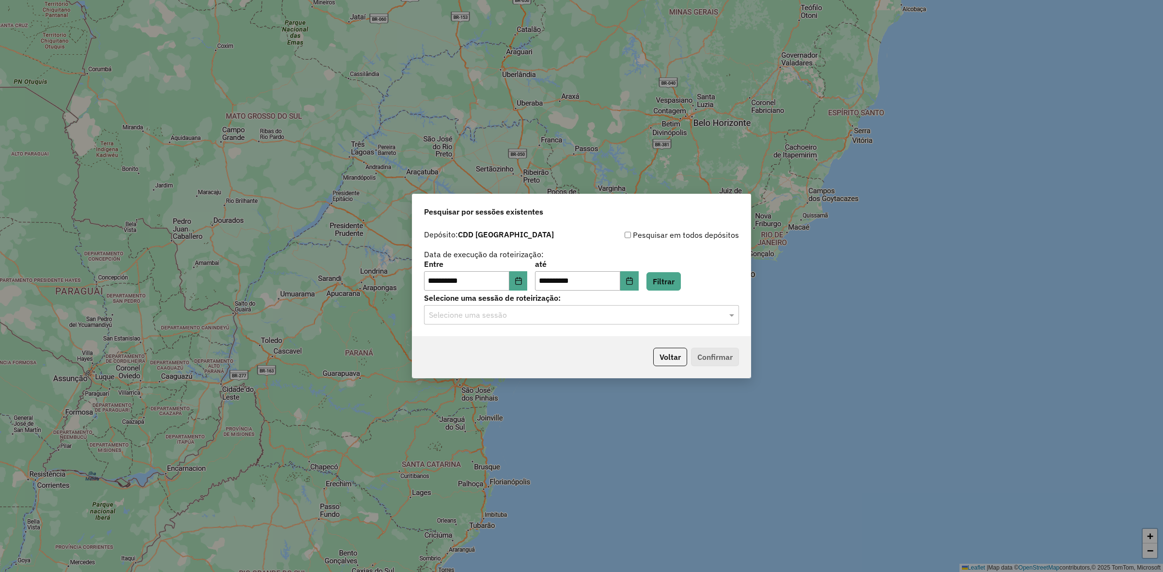
click at [551, 312] on input "text" at bounding box center [572, 316] width 286 height 12
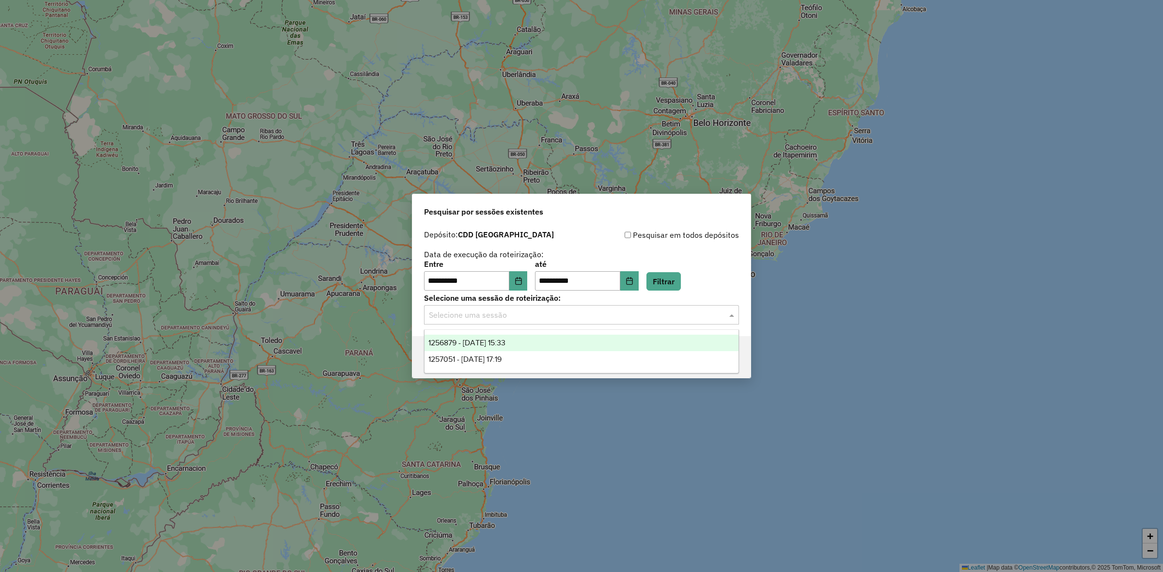
click at [532, 343] on div "1256879 - 01/09/2025 15:33" at bounding box center [581, 343] width 314 height 16
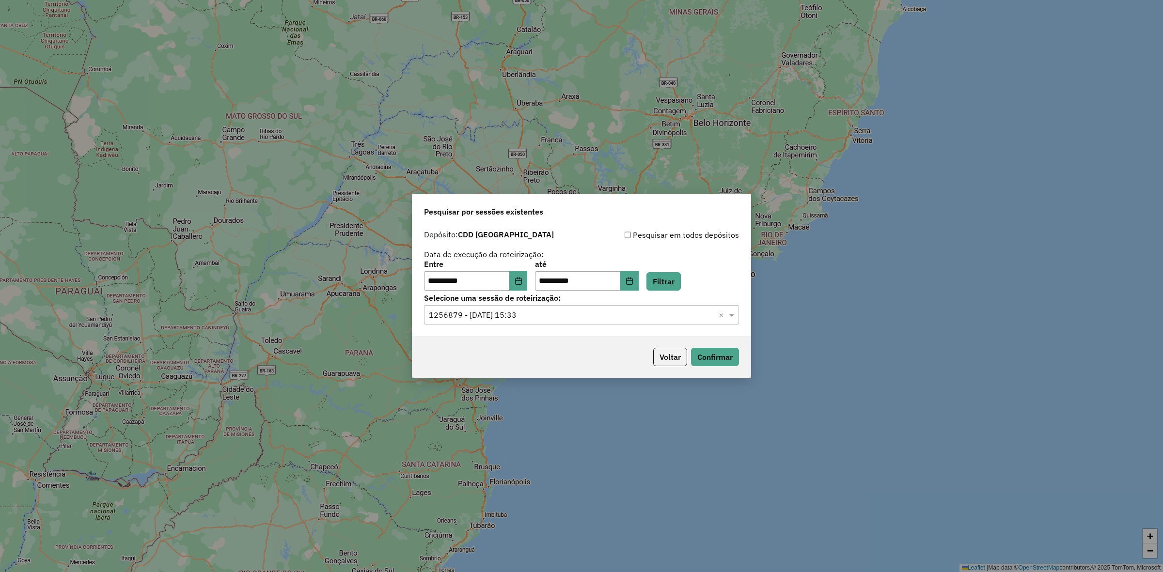
click at [703, 344] on div "Voltar Confirmar" at bounding box center [581, 357] width 338 height 42
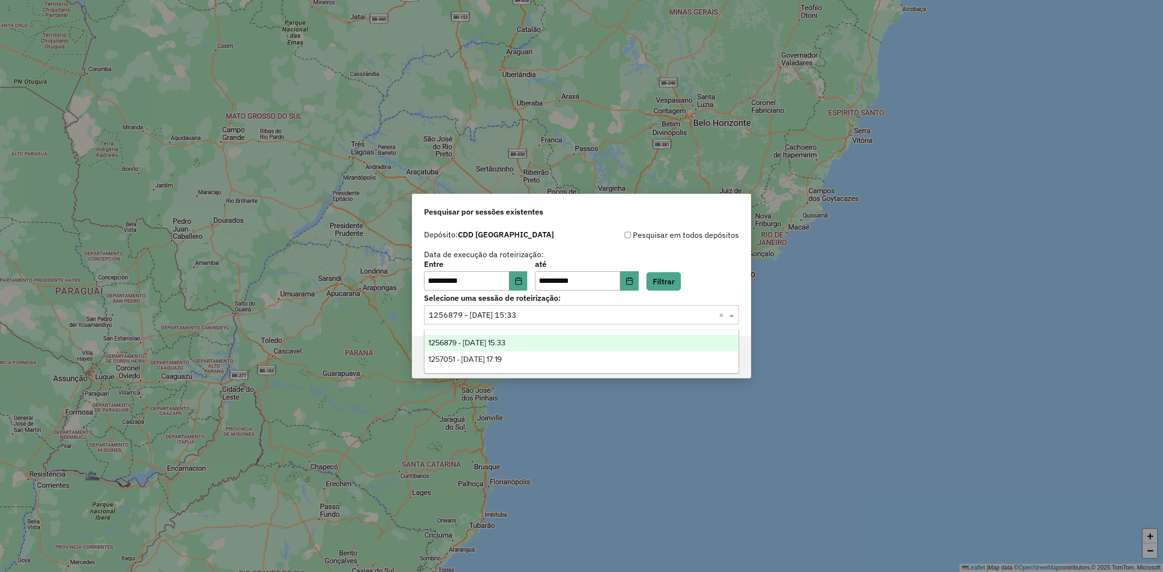
click at [628, 313] on input "text" at bounding box center [572, 316] width 286 height 12
click at [548, 347] on div "1256879 - 01/09/2025 15:33" at bounding box center [581, 343] width 314 height 16
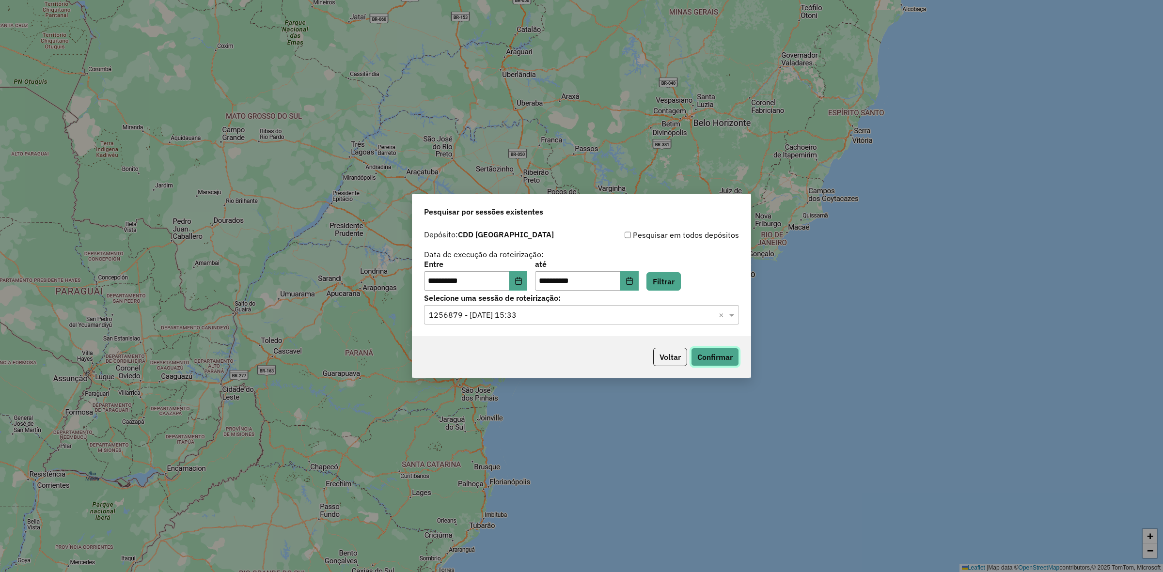
click at [705, 354] on button "Confirmar" at bounding box center [715, 357] width 48 height 18
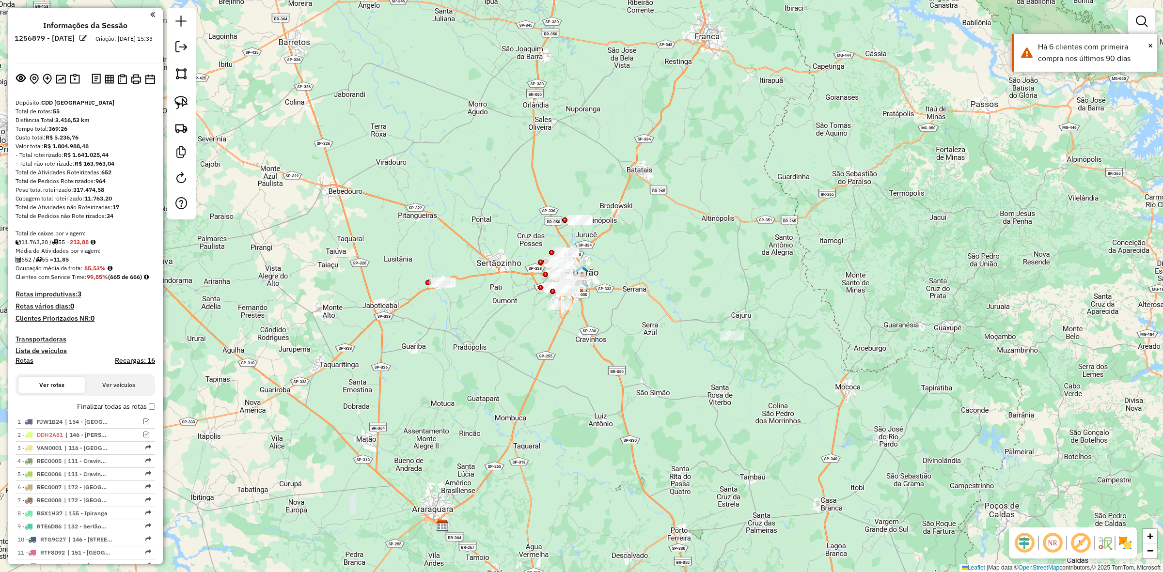
click at [456, 249] on div "Janela de atendimento Grade de atendimento Capacidade Transportadoras Veículos …" at bounding box center [581, 286] width 1163 height 572
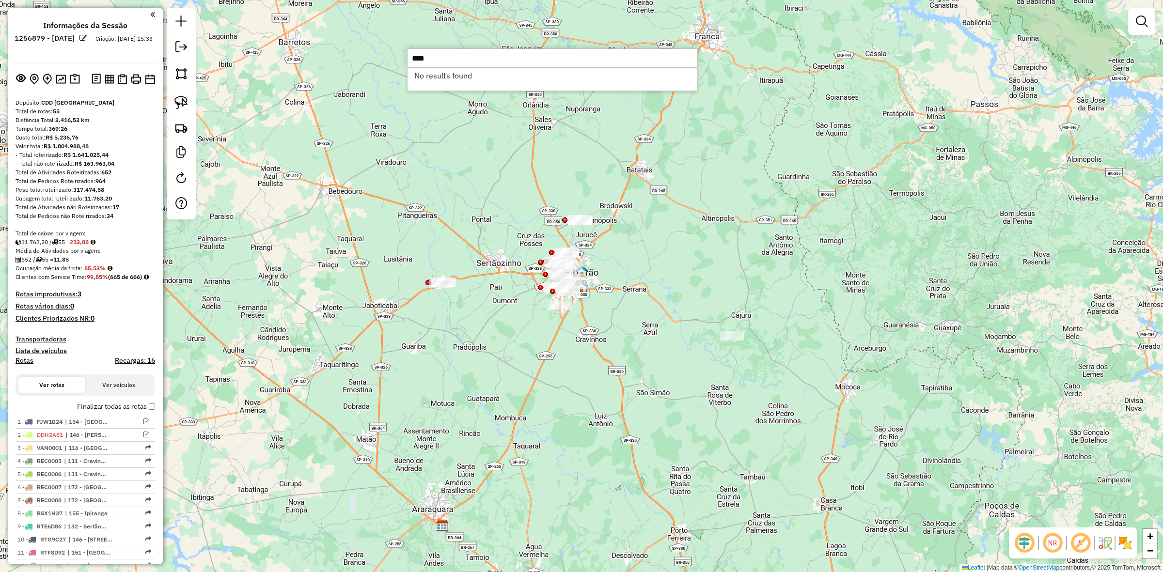
type input "****"
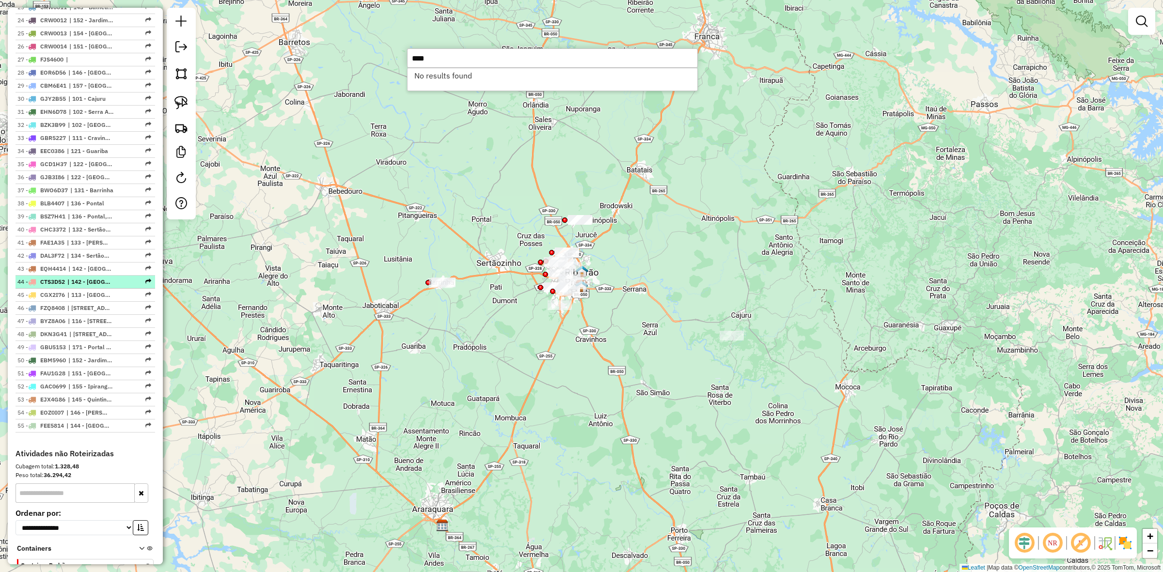
click at [100, 282] on span "| 142 - Jardinópolis, 143 - Balneário Recreativo, 145 - Quintinho" at bounding box center [89, 282] width 45 height 9
select select "**********"
